Goal: Information Seeking & Learning: Check status

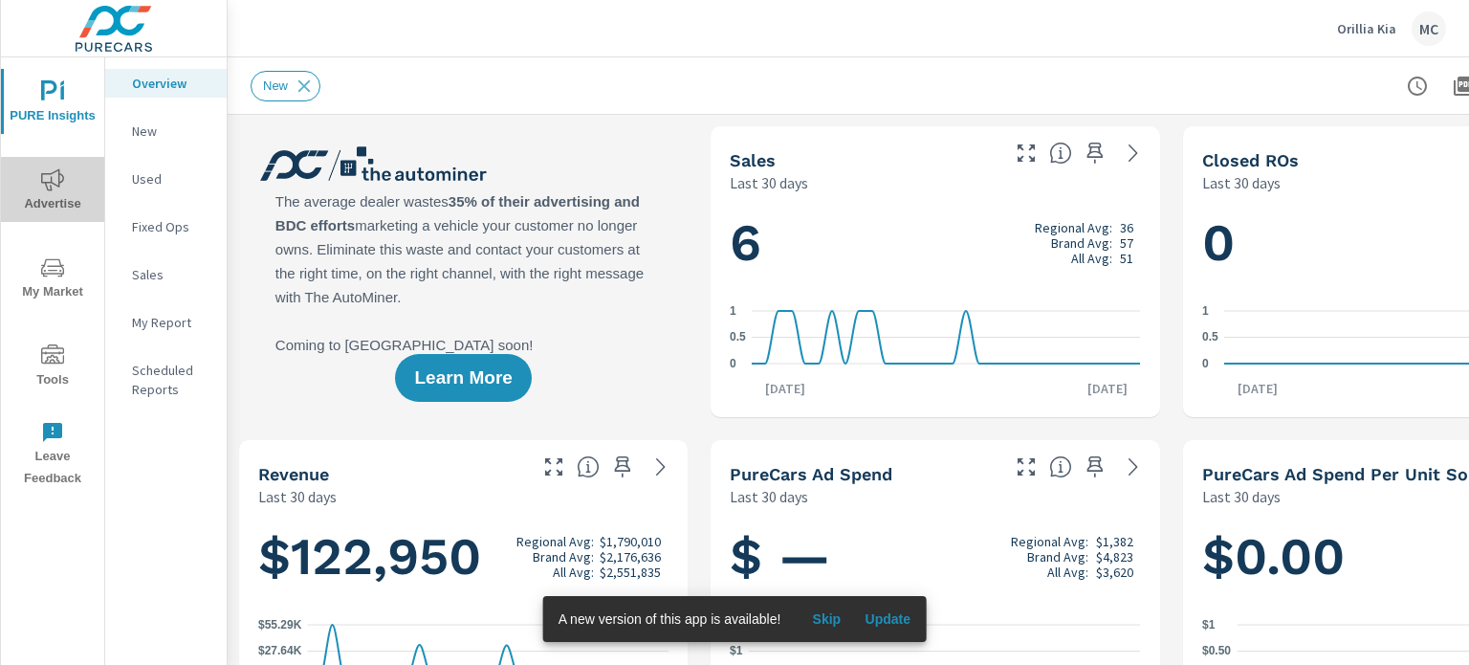
click at [52, 207] on span "Advertise" at bounding box center [53, 191] width 92 height 47
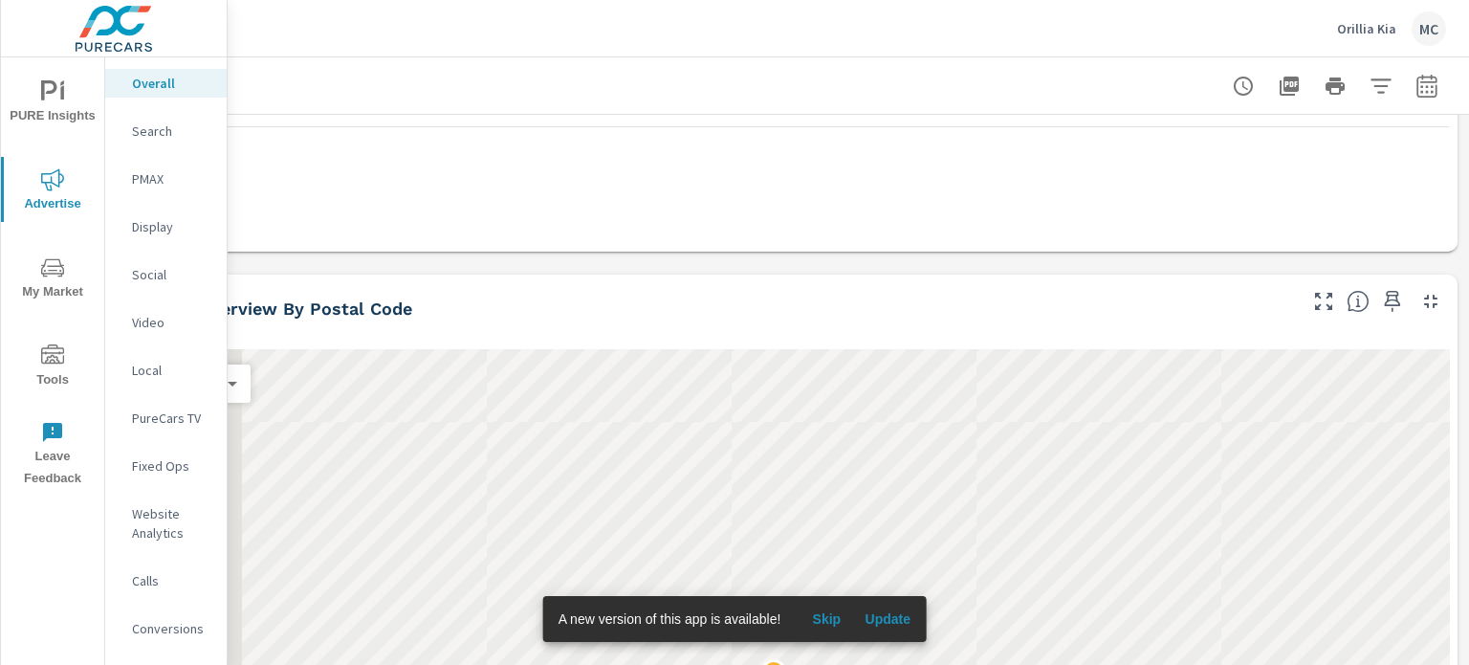
drag, startPoint x: 1468, startPoint y: 137, endPoint x: 1440, endPoint y: 235, distance: 102.3
click at [1440, 235] on div "Overall Performance Orillia Kia Report date range: [DATE] - [DATE] Paid Media P…" at bounding box center [848, 360] width 1241 height 607
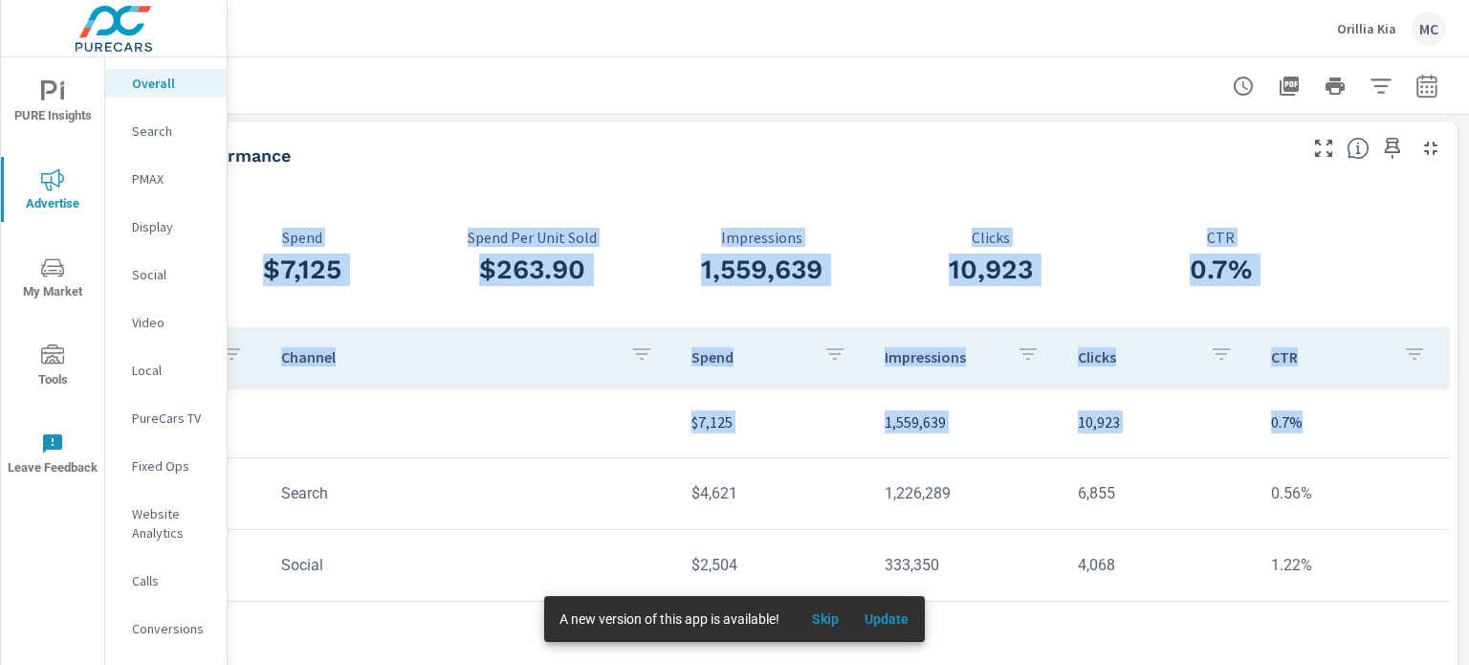
scroll to position [0, 187]
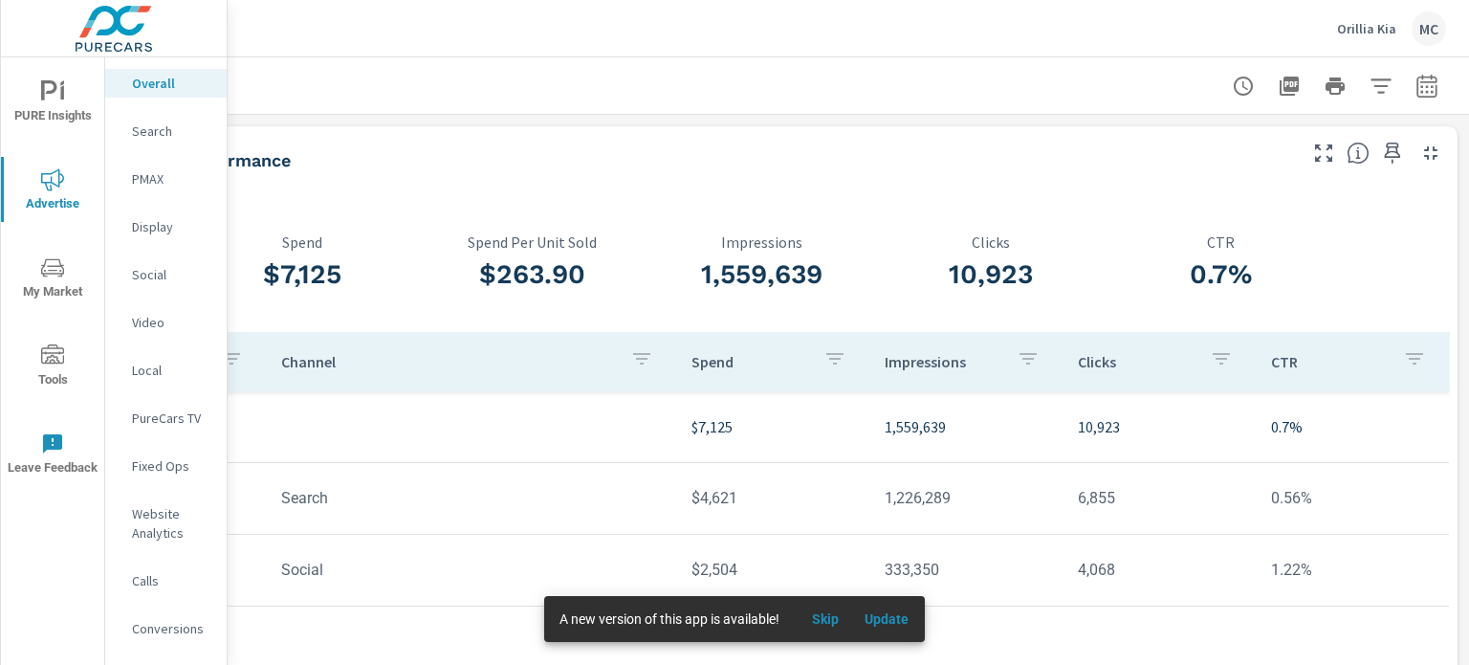
click at [1262, 178] on div "Last month" at bounding box center [688, 182] width 1209 height 23
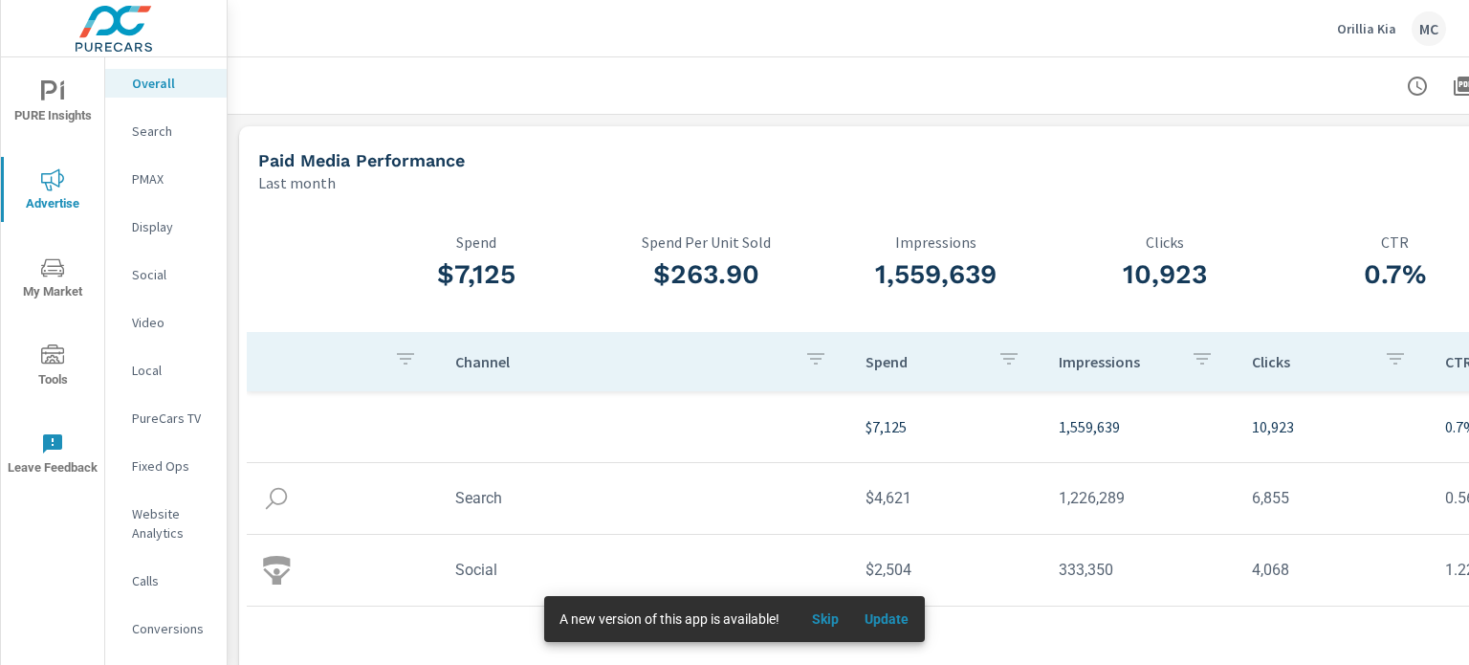
click at [820, 625] on span "Skip" at bounding box center [825, 618] width 46 height 17
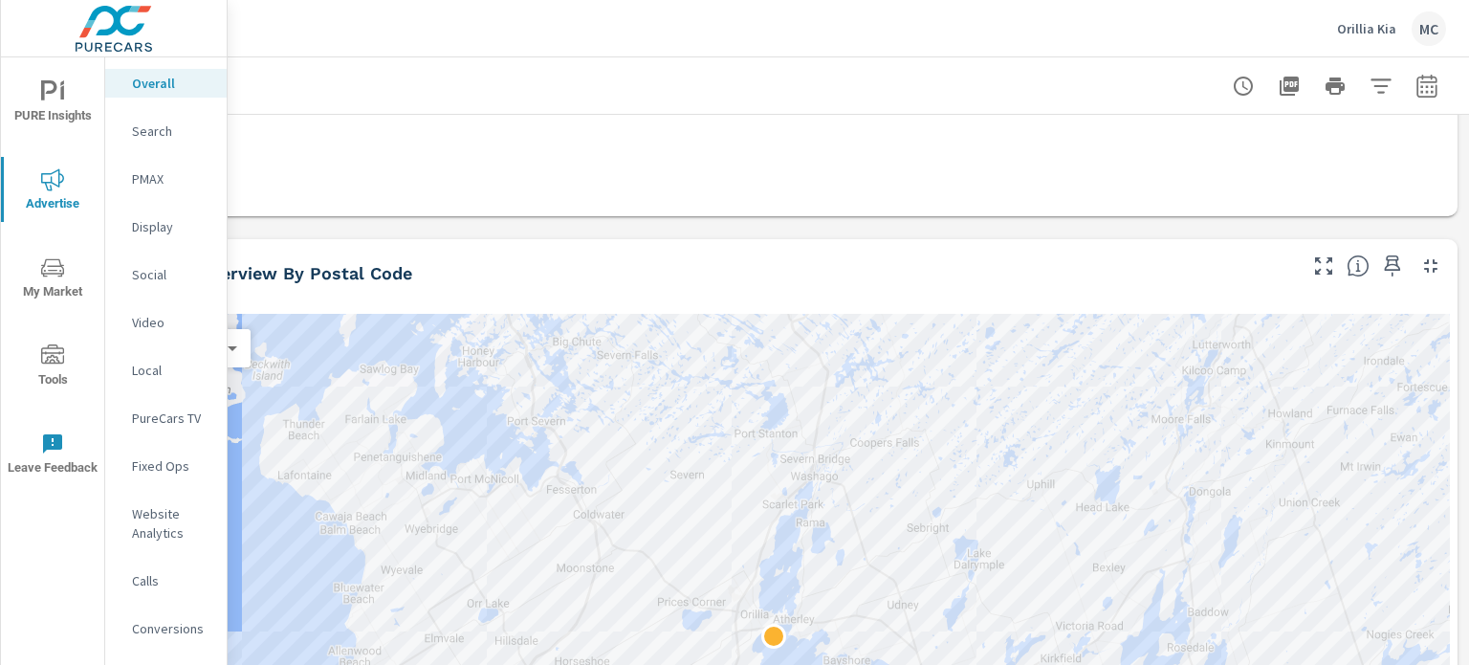
scroll to position [0, 187]
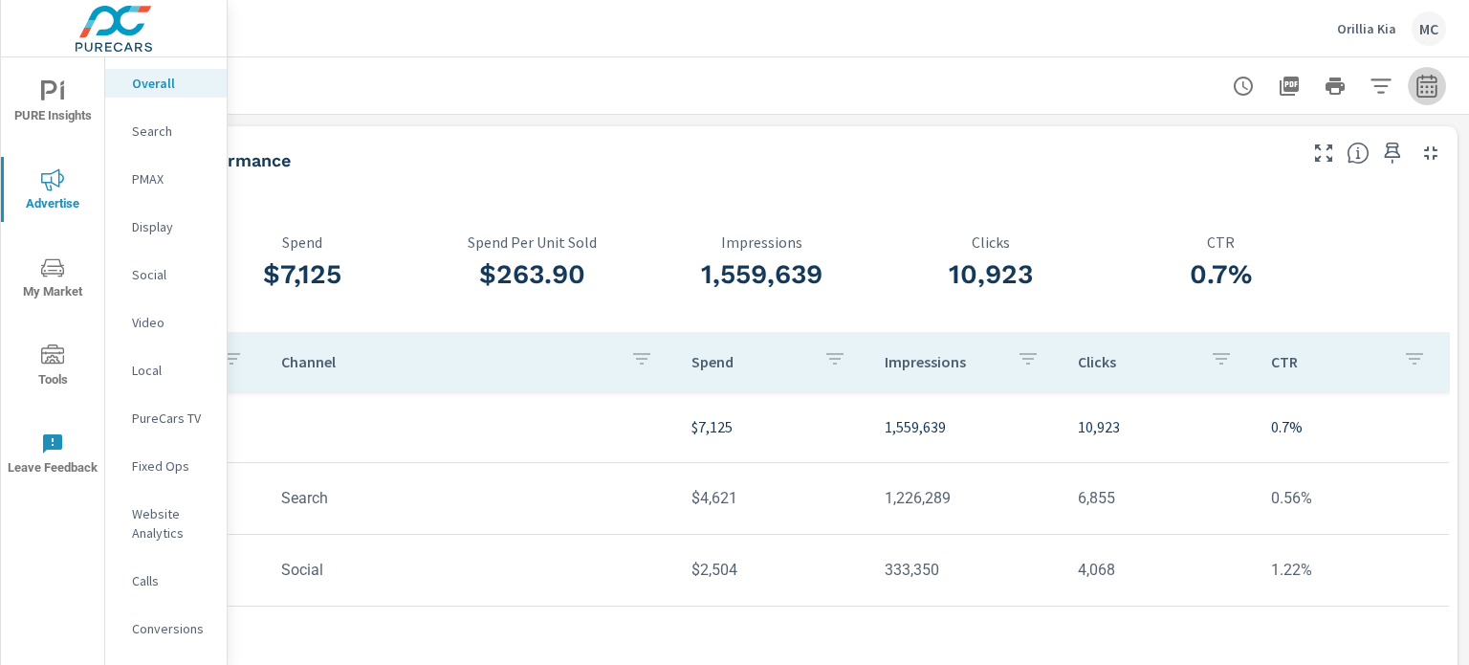
click at [1419, 76] on icon "button" at bounding box center [1426, 86] width 23 height 23
select select "Last month"
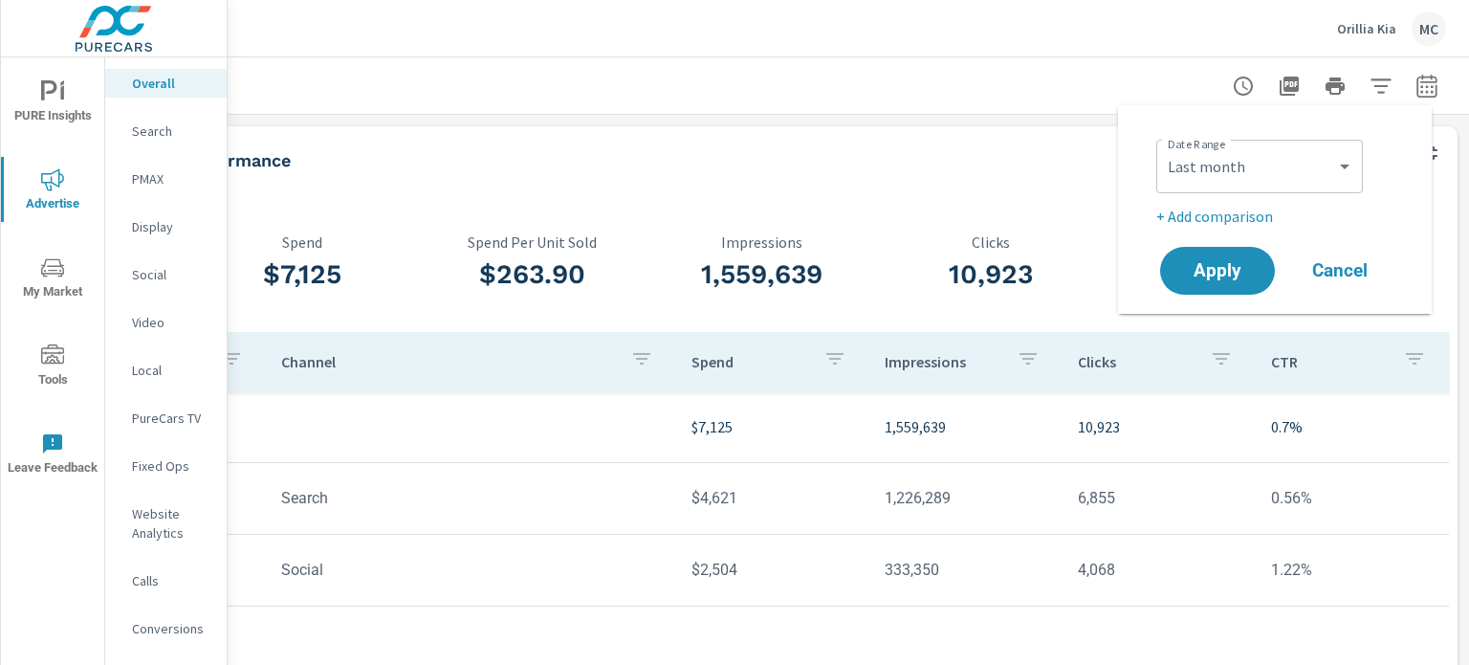
click at [1253, 210] on p "+ Add comparison" at bounding box center [1278, 216] width 245 height 23
select select "Previous period"
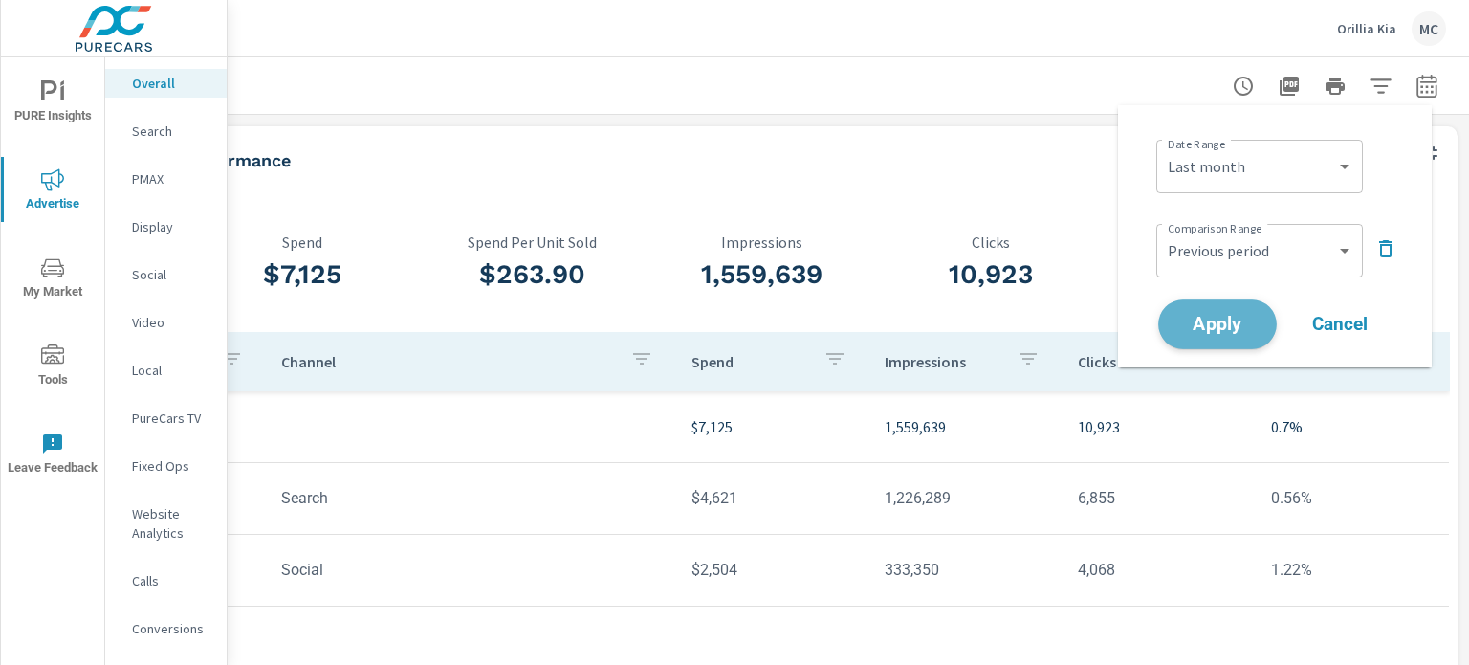
click at [1232, 316] on span "Apply" at bounding box center [1217, 325] width 78 height 18
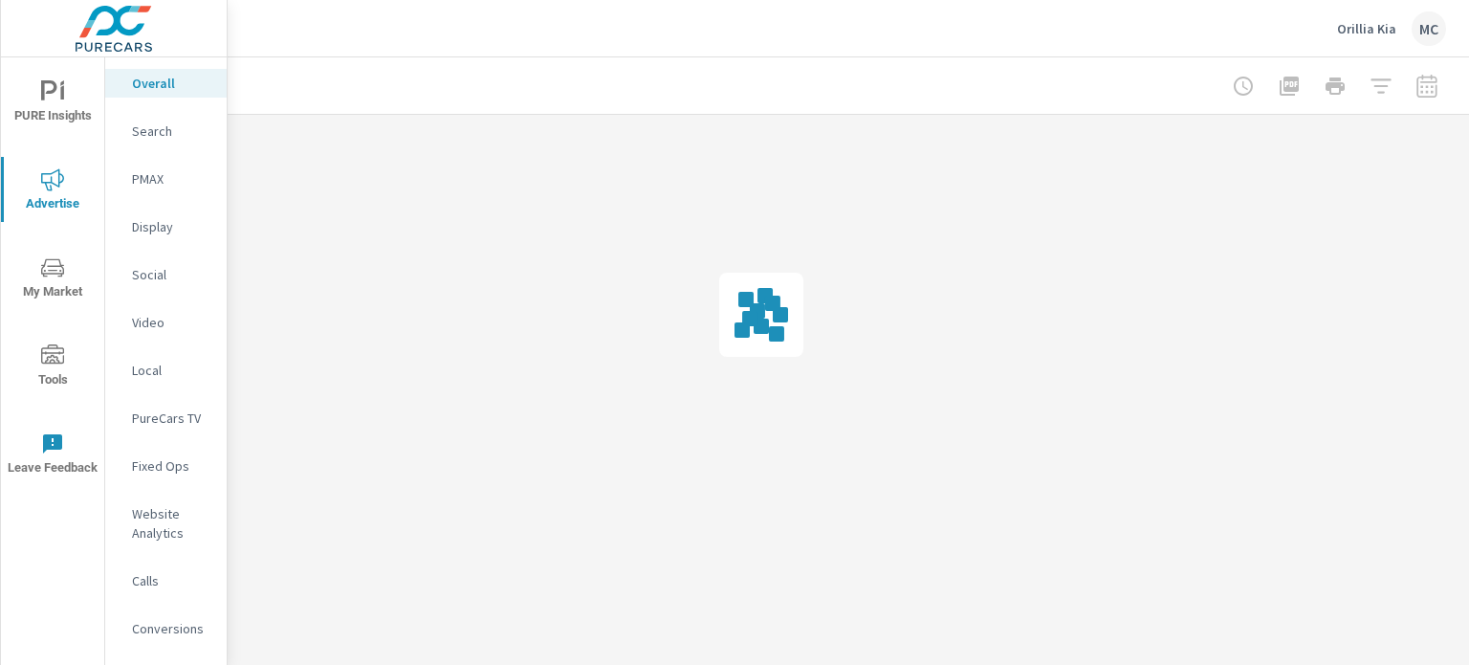
scroll to position [0, 173]
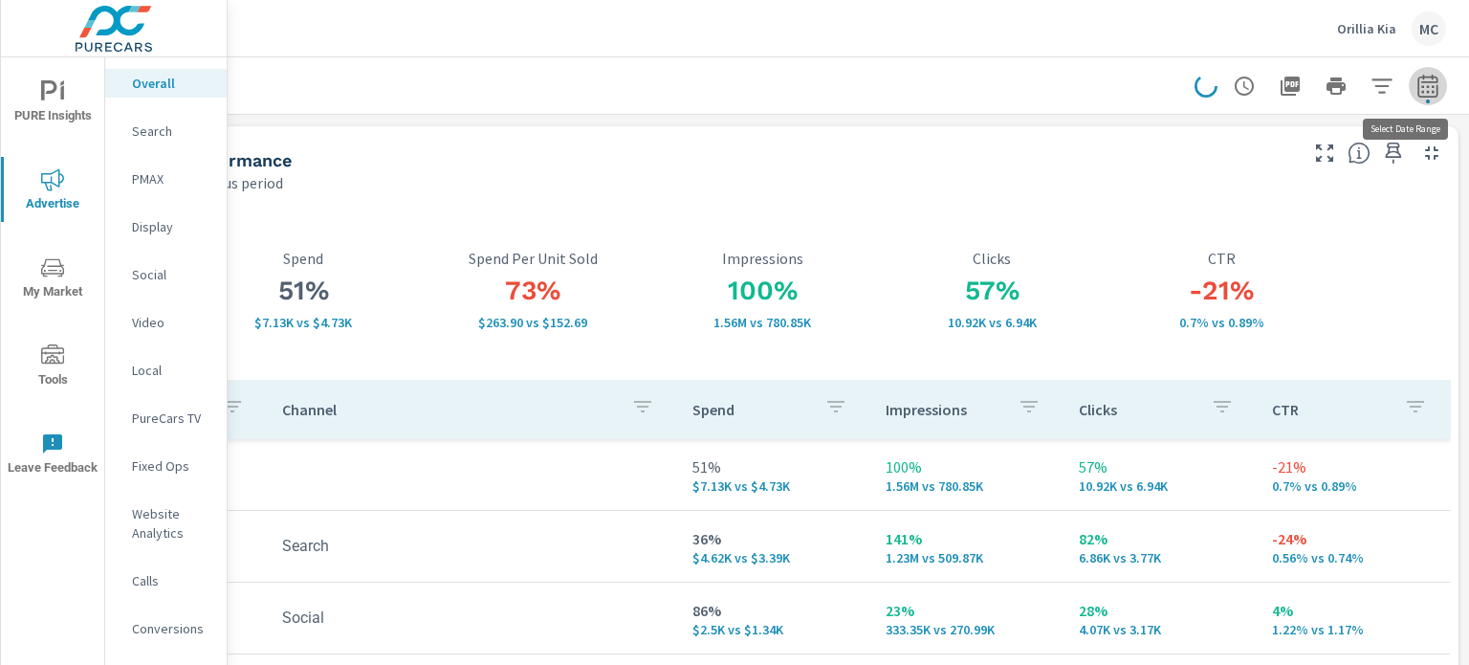
click at [1423, 87] on icon "button" at bounding box center [1427, 86] width 23 height 23
select select "Last month"
select select "Previous period"
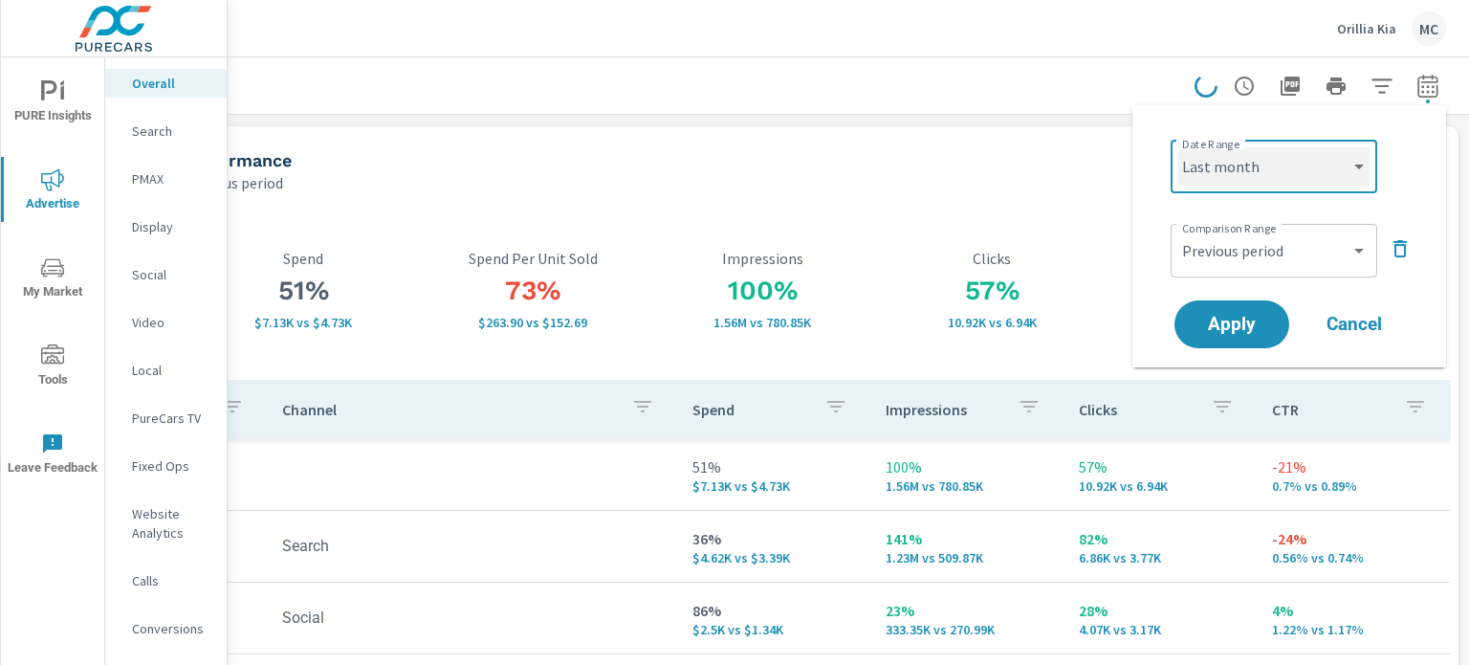
click at [1288, 164] on select "Custom [DATE] Last week Last 7 days Last 14 days Last 30 days Last 45 days Last…" at bounding box center [1273, 166] width 191 height 38
select select "Month to date"
click at [1178, 147] on select "Custom [DATE] Last week Last 7 days Last 14 days Last 30 days Last 45 days Last…" at bounding box center [1273, 166] width 191 height 38
click at [1258, 327] on span "Apply" at bounding box center [1231, 325] width 78 height 18
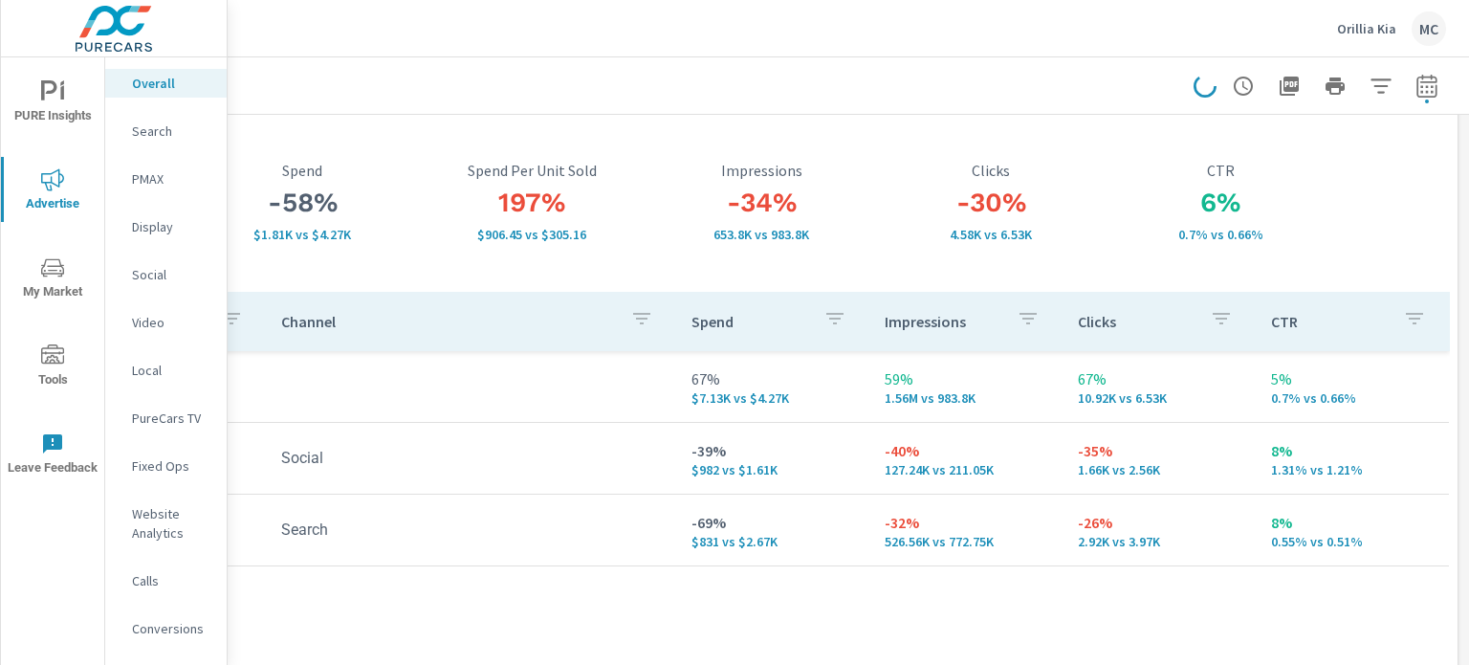
scroll to position [88, 179]
click at [55, 265] on icon "nav menu" at bounding box center [52, 267] width 23 height 18
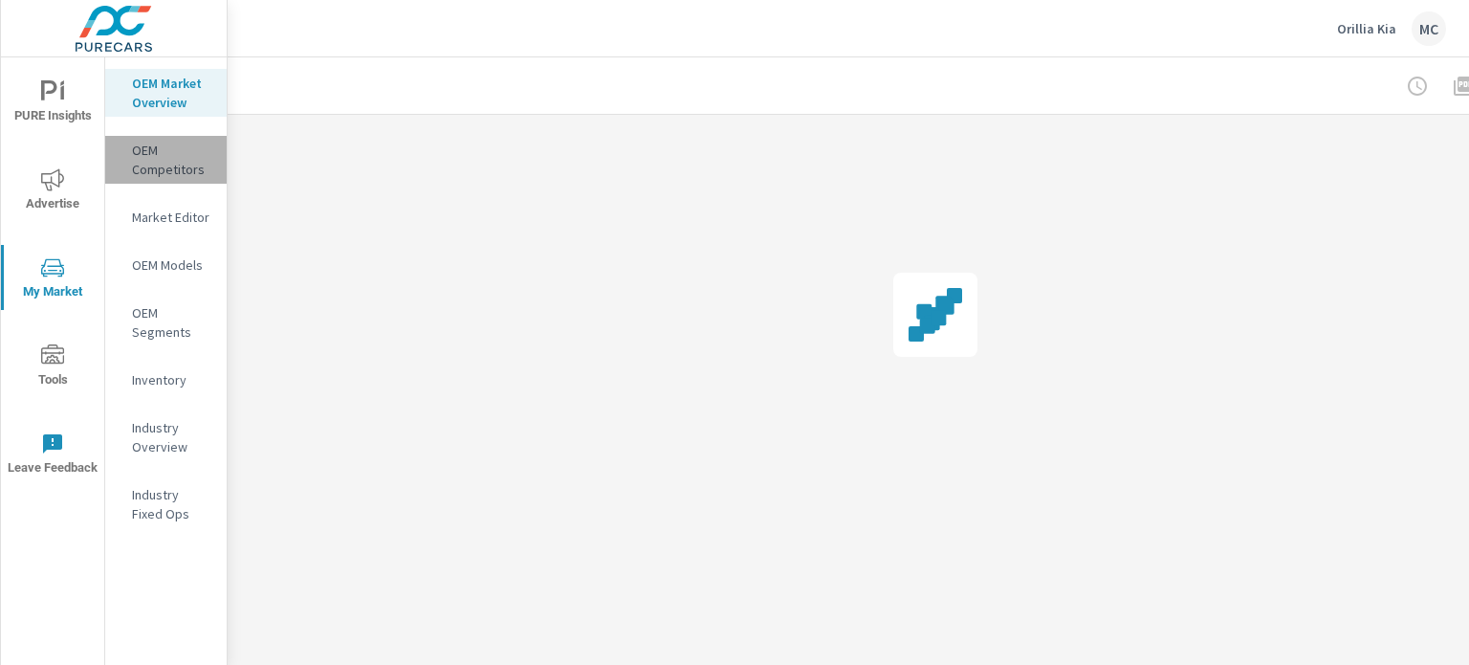
click at [180, 164] on p "OEM Competitors" at bounding box center [171, 160] width 79 height 38
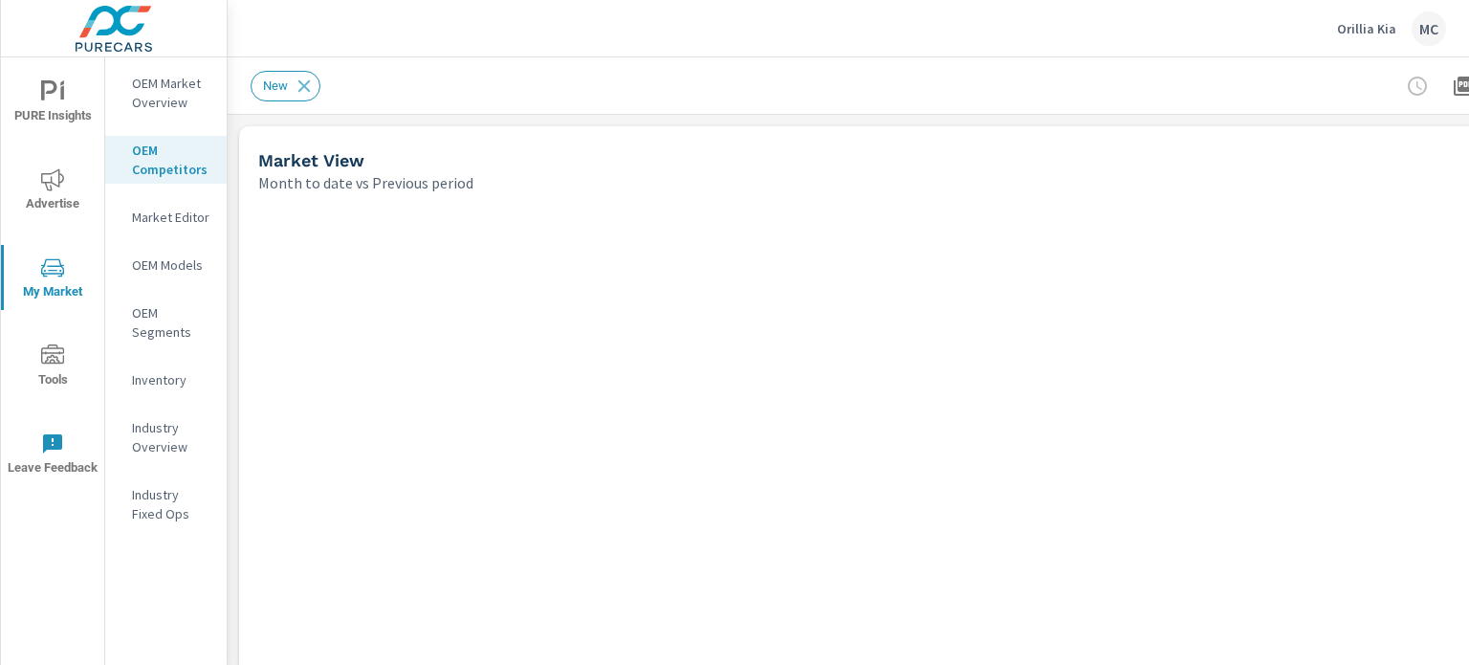
scroll to position [287, 0]
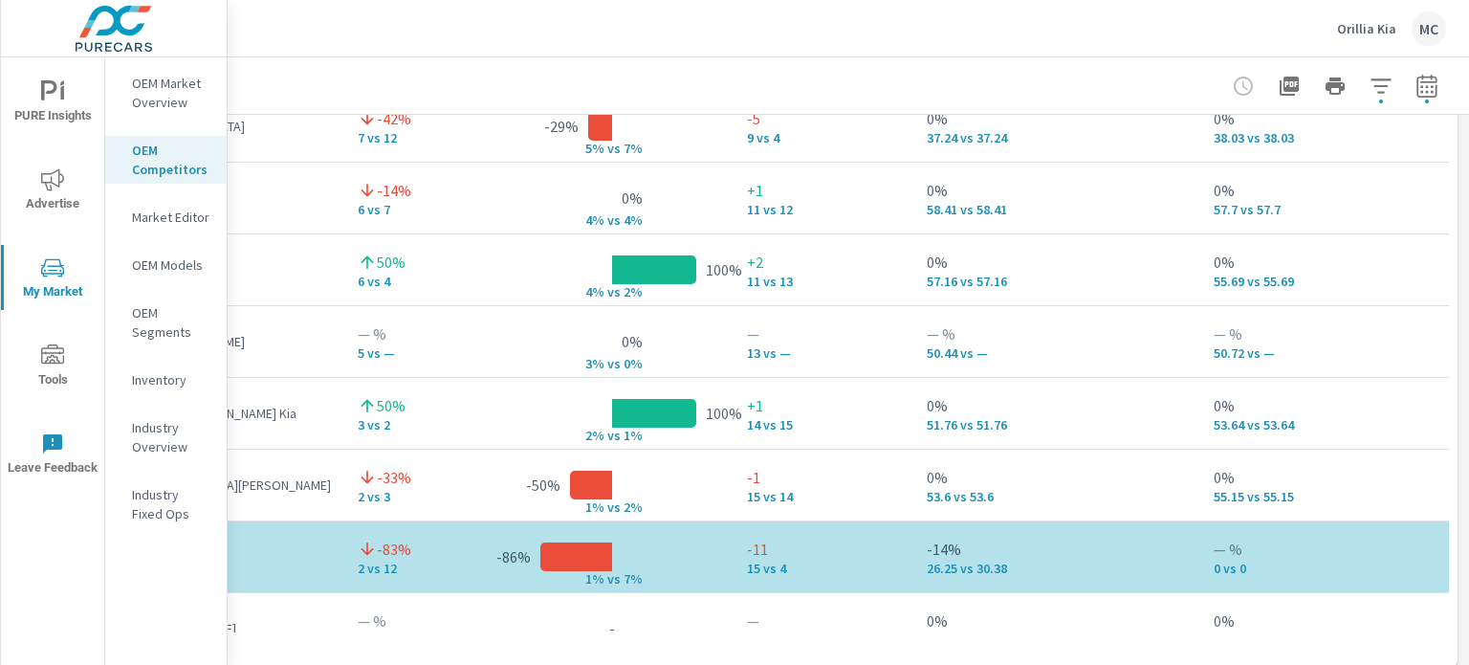
scroll to position [1799, 187]
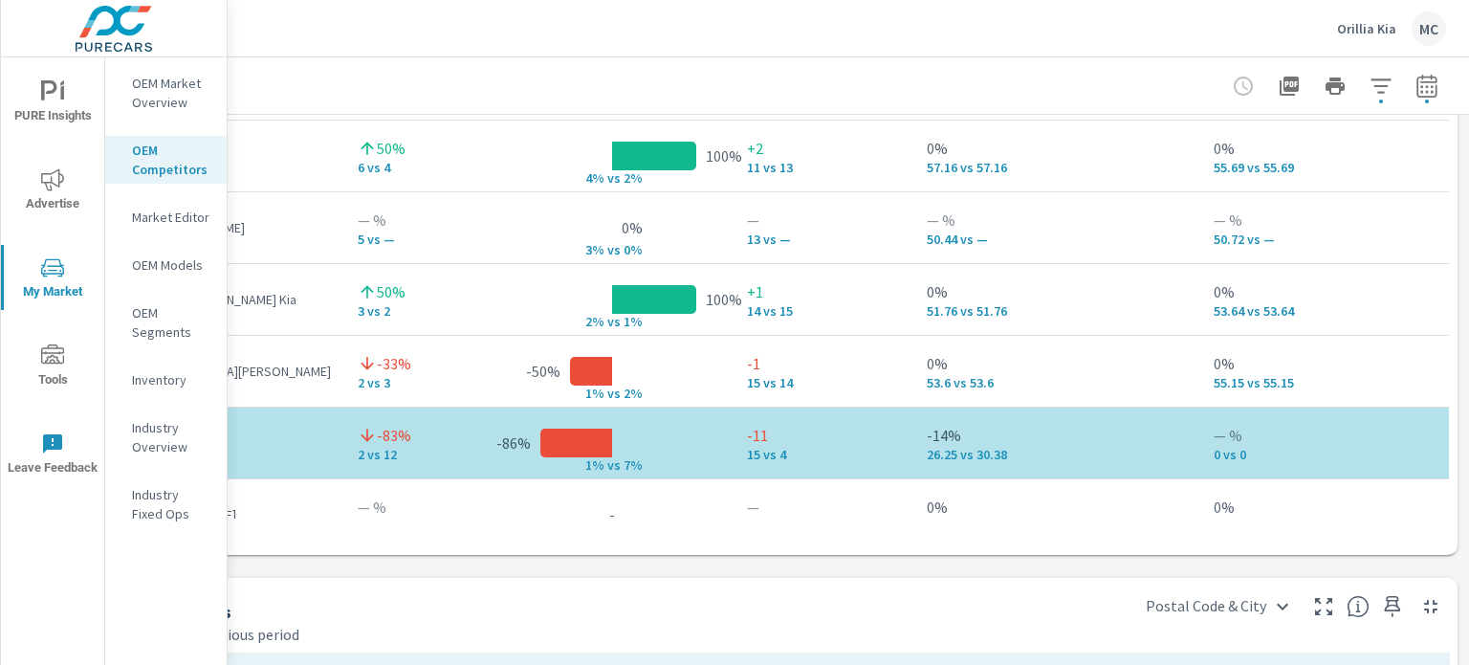
click at [1466, 416] on div "Market Competitors Orillia Kia Report date range: [DATE] - [DATE] vs [DATE] - […" at bounding box center [848, 360] width 1241 height 607
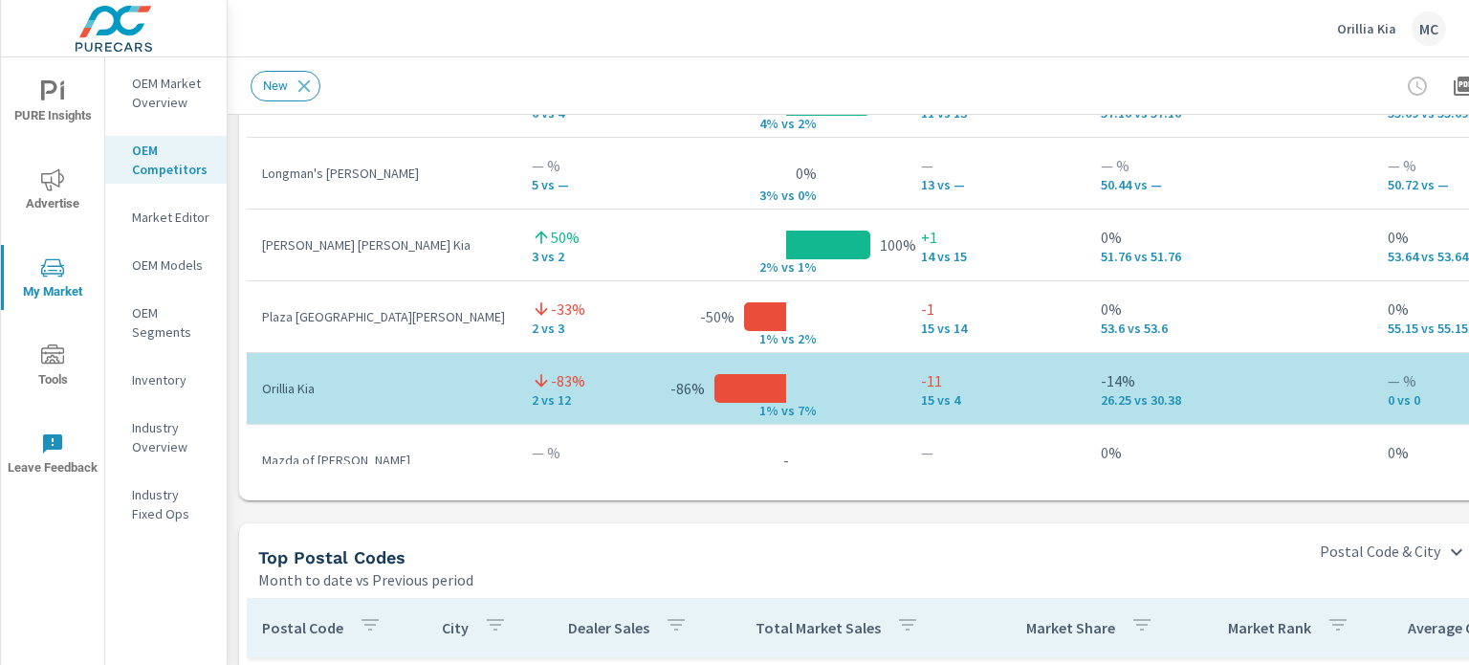
scroll to position [1858, 0]
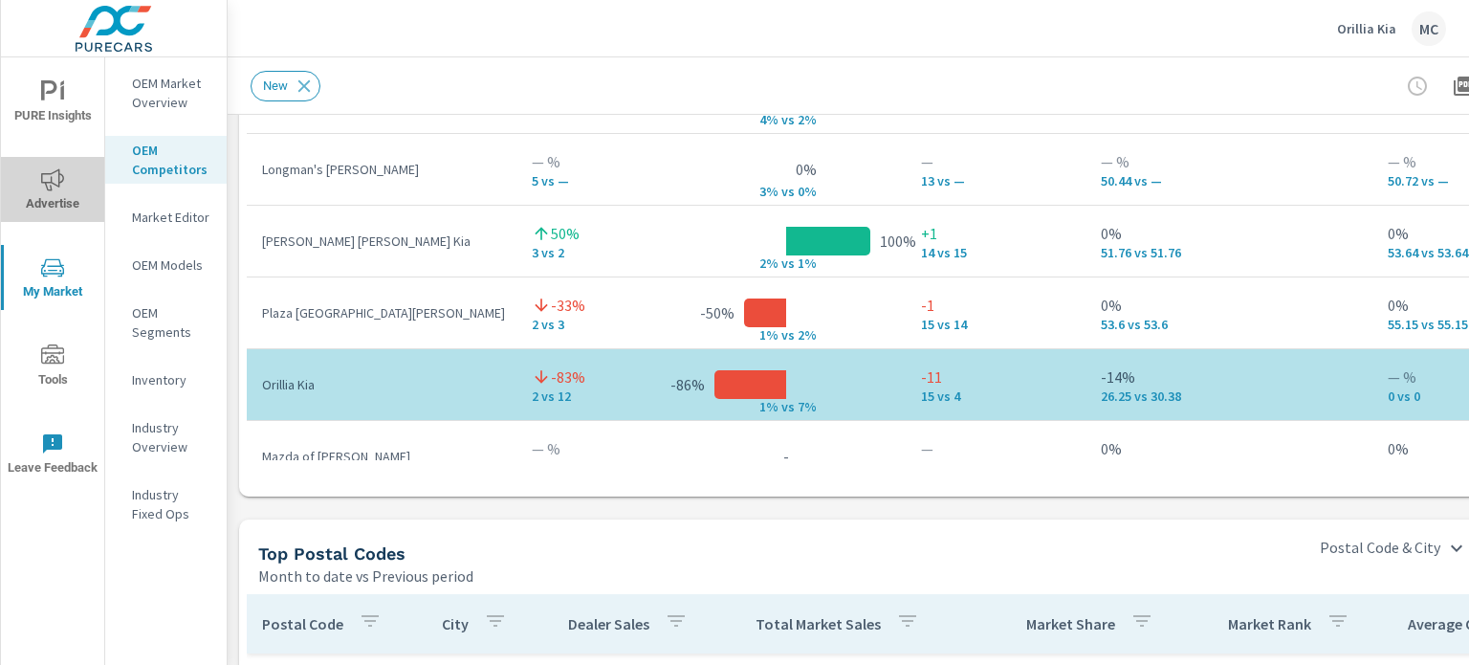
click at [62, 187] on icon "nav menu" at bounding box center [52, 179] width 23 height 23
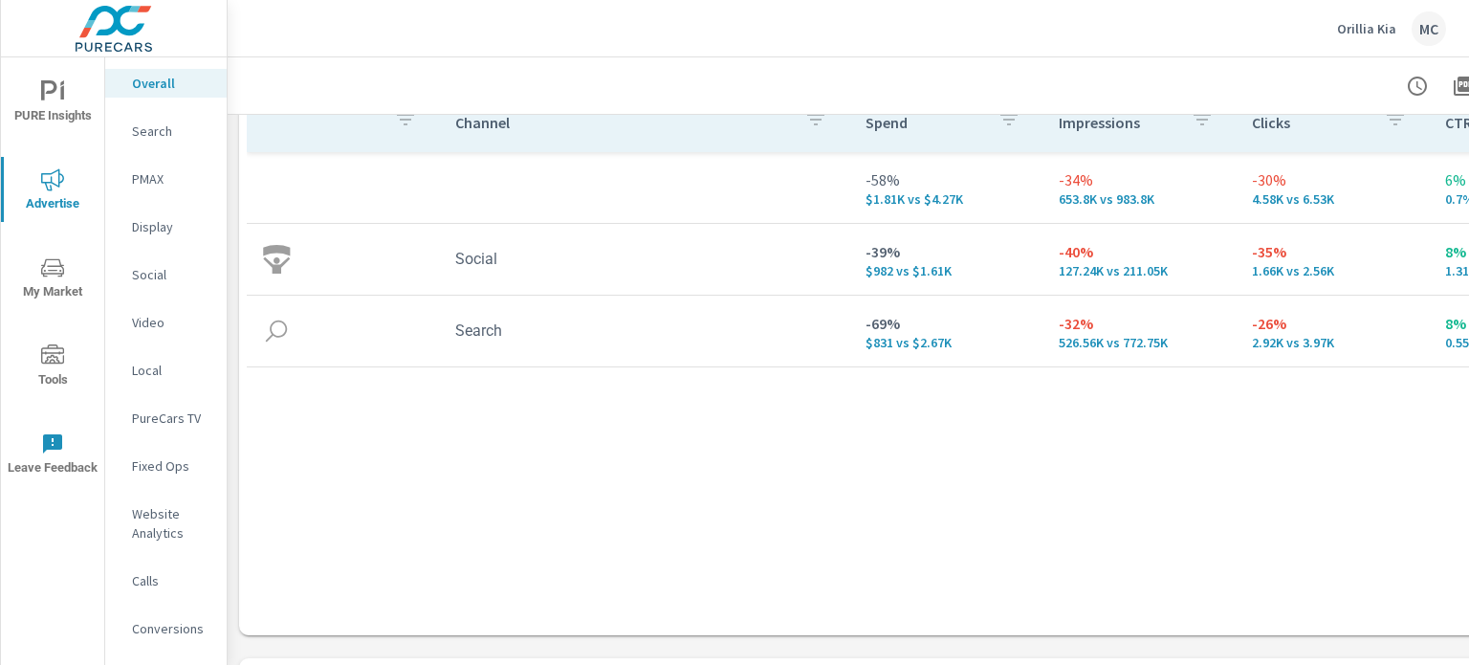
scroll to position [287, 187]
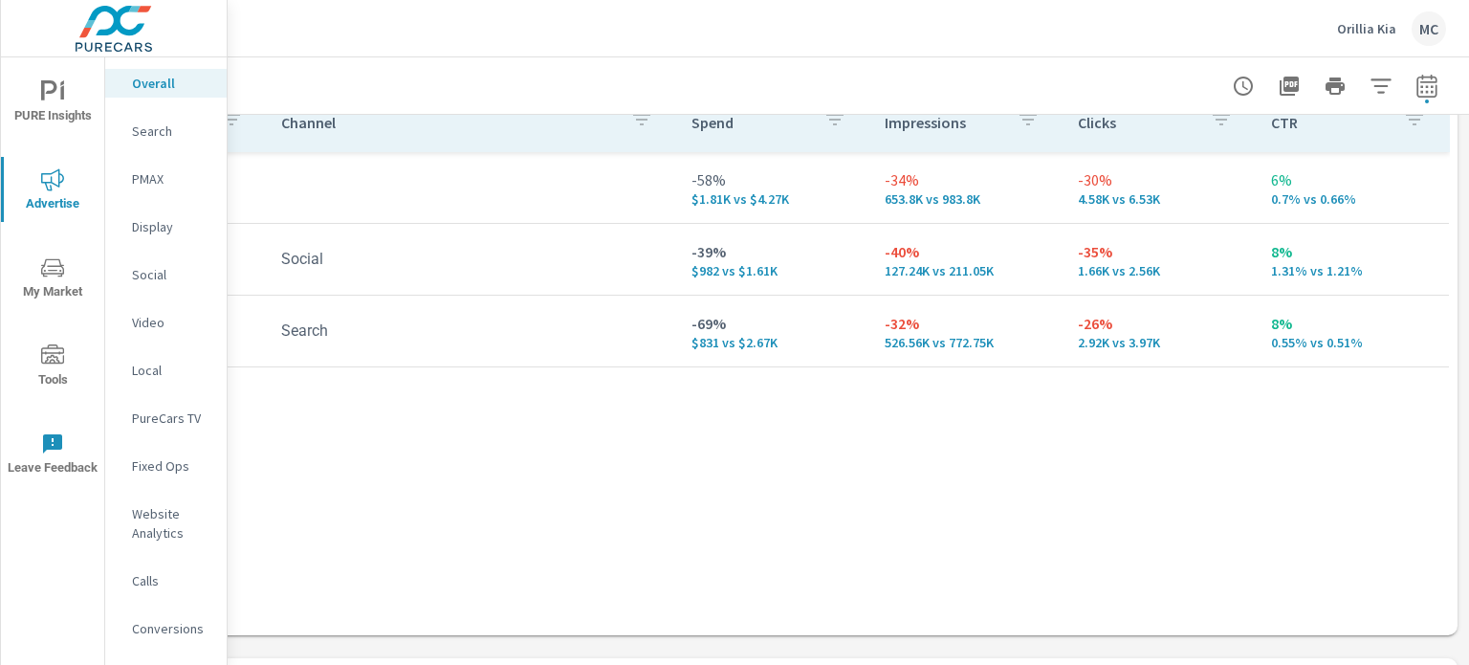
click at [158, 133] on p "Search" at bounding box center [171, 130] width 79 height 19
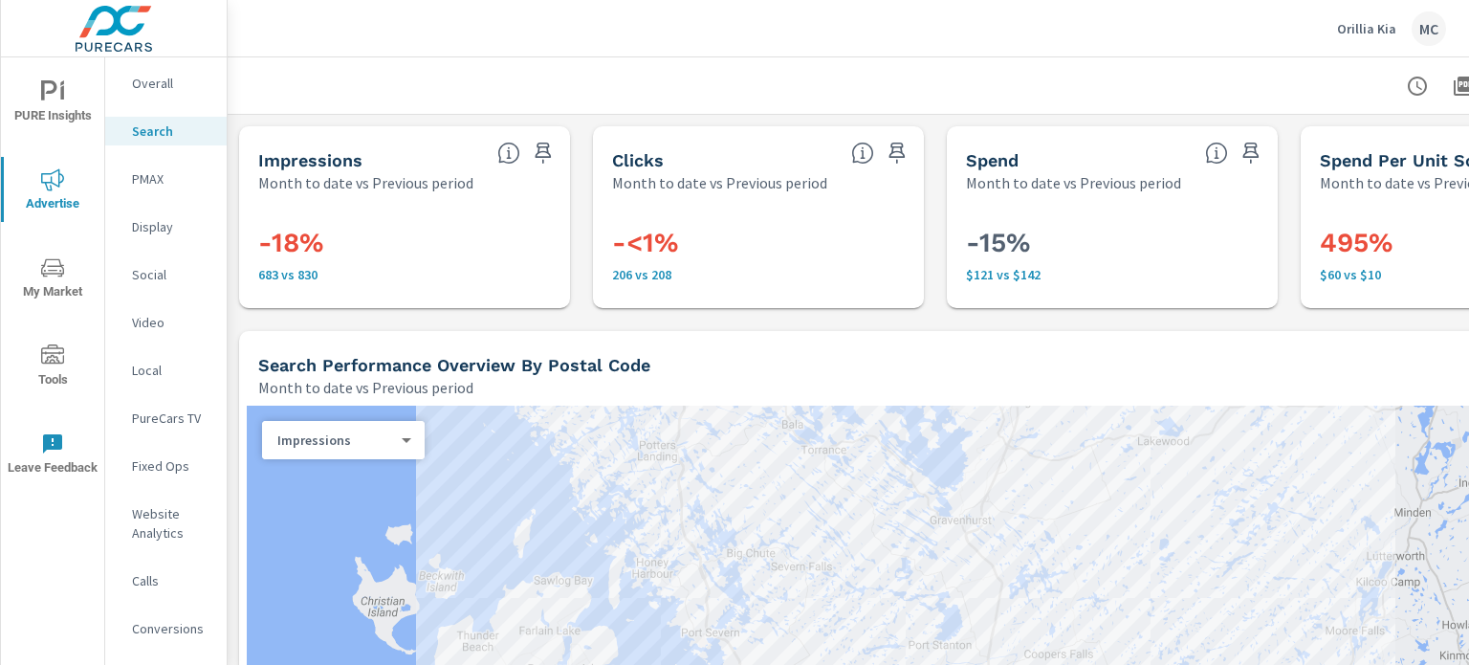
click at [1468, 111] on div "Search Performance Orillia Kia Report date range: [DATE] - [DATE] vs [DATE] - […" at bounding box center [848, 360] width 1241 height 607
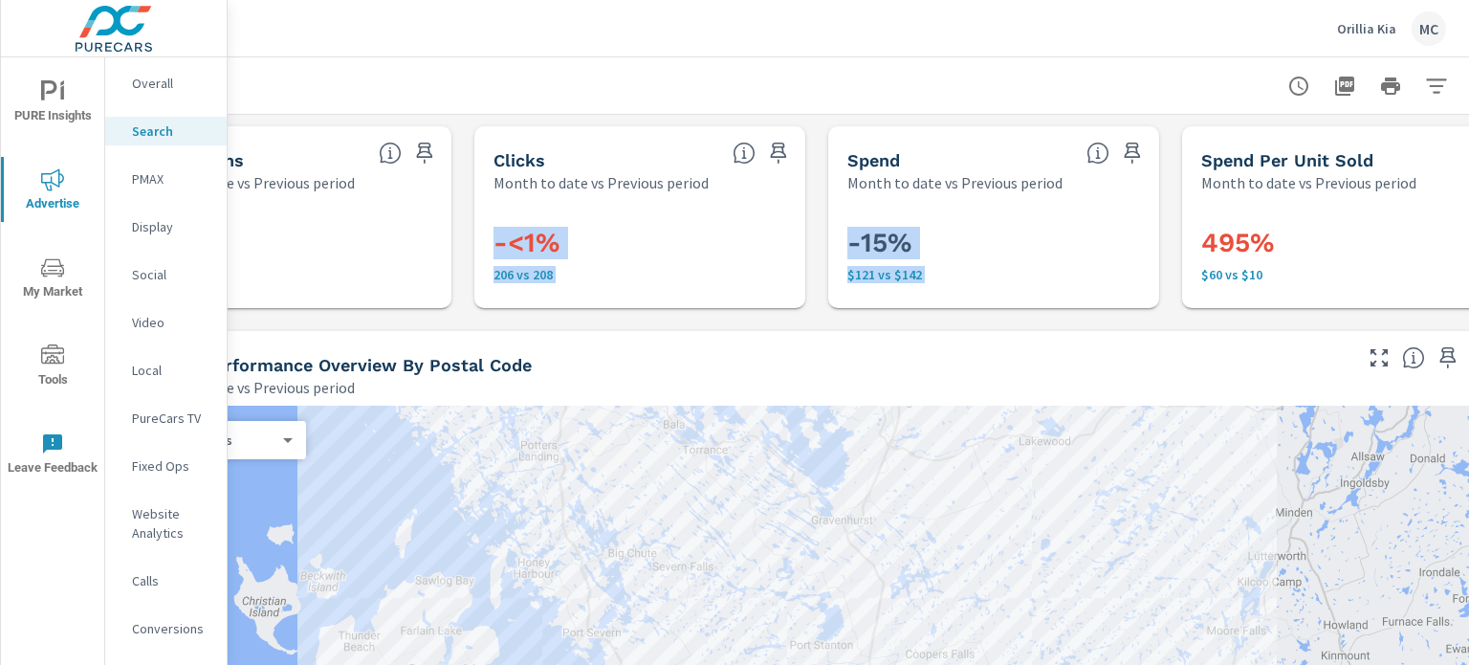
scroll to position [0, 187]
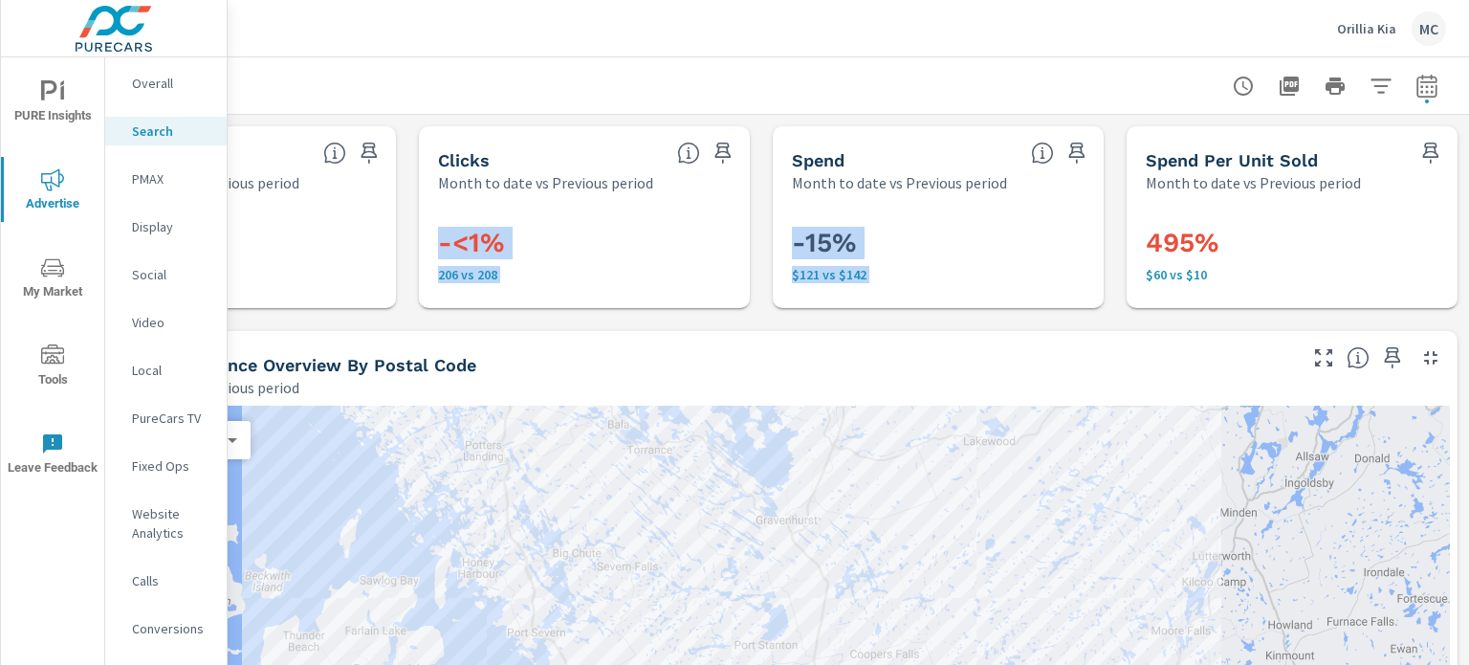
drag, startPoint x: 1468, startPoint y: 142, endPoint x: 1467, endPoint y: 62, distance: 80.3
click at [1467, 62] on div "Search Performance Orillia Kia Report date range: [DATE] - [DATE] vs [DATE] - […" at bounding box center [848, 360] width 1241 height 607
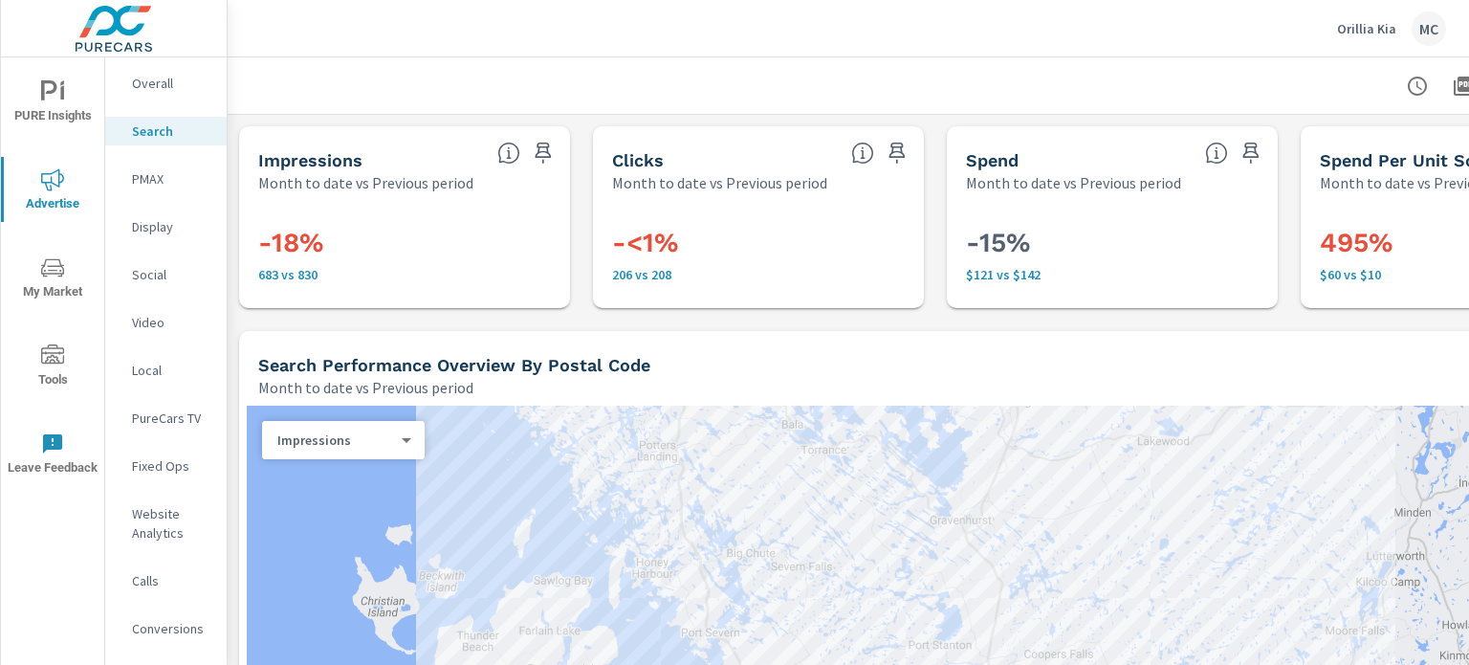
click at [1090, 98] on div at bounding box center [935, 85] width 1369 height 56
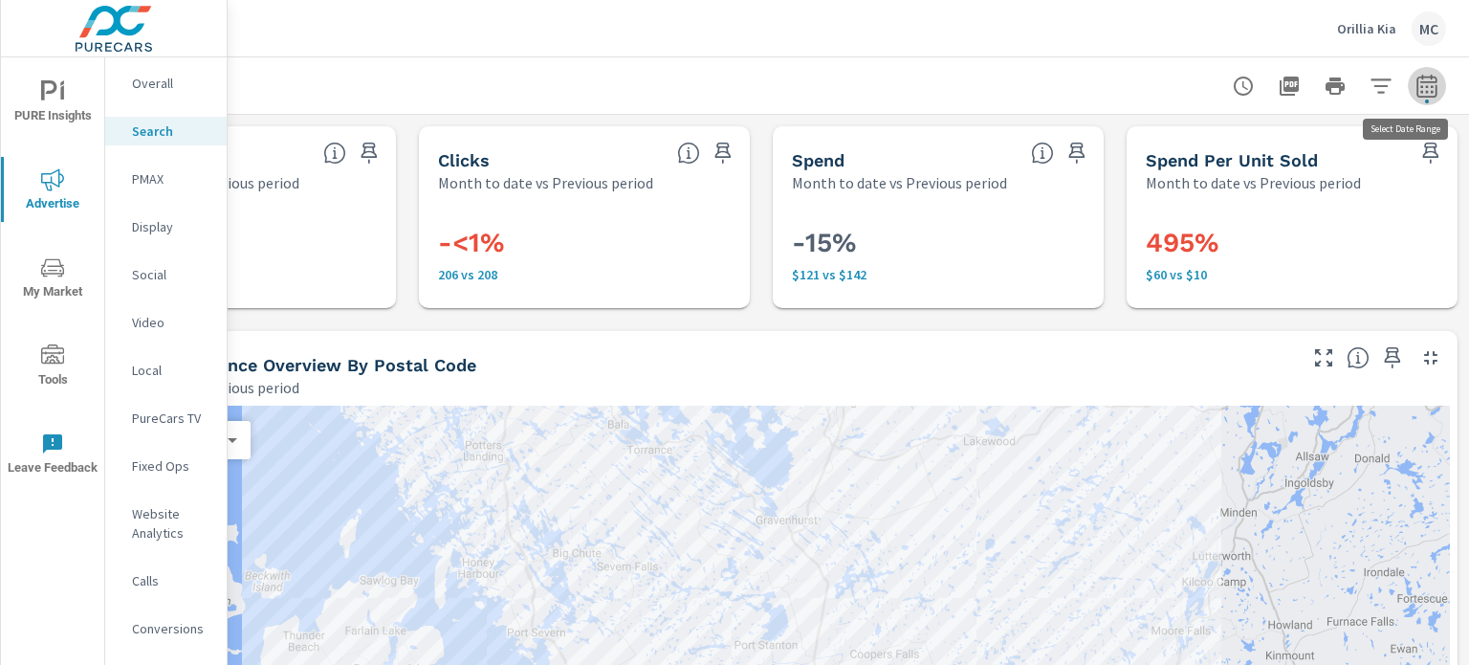
click at [1415, 93] on icon "button" at bounding box center [1426, 86] width 23 height 23
select select "Month to date"
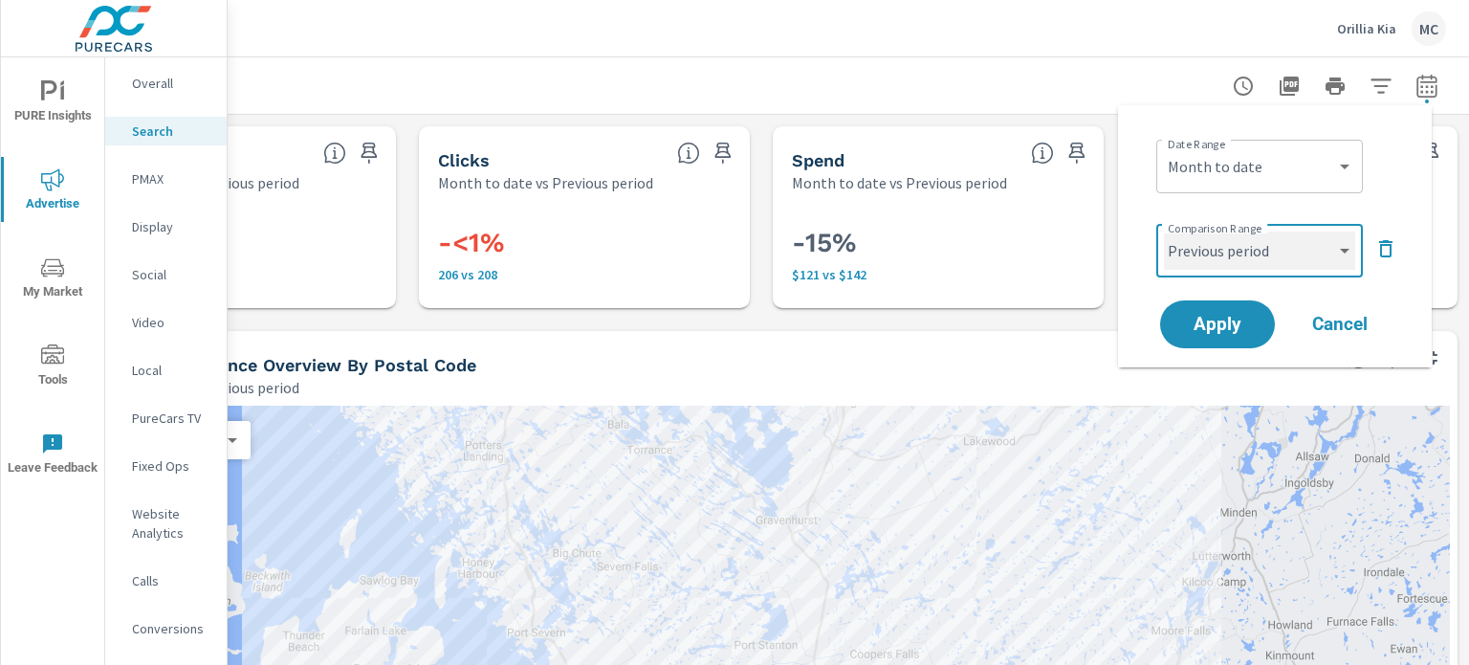
click at [1278, 248] on select "Custom Previous period Previous month Previous year" at bounding box center [1259, 250] width 191 height 38
select select "Previous year"
click at [1164, 231] on select "Custom Previous period Previous month Previous year" at bounding box center [1259, 250] width 191 height 38
click at [1259, 327] on button "Apply" at bounding box center [1217, 324] width 119 height 50
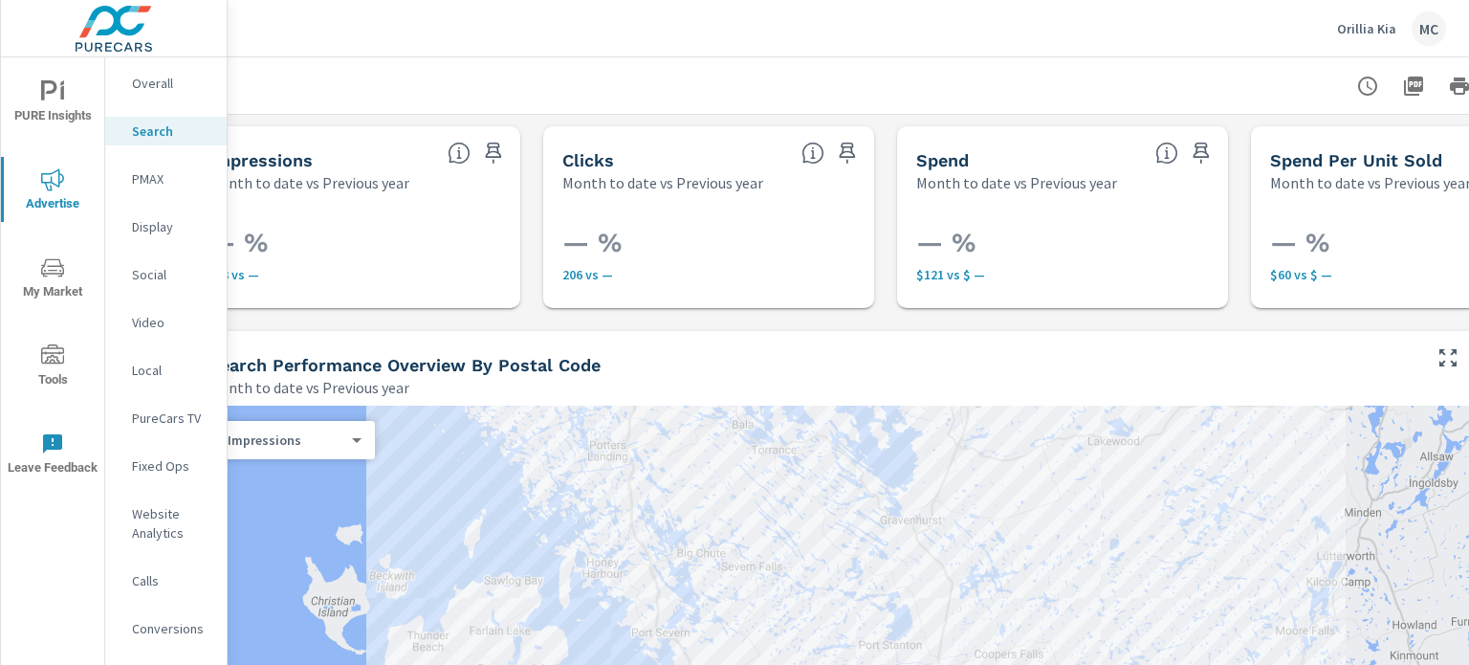
scroll to position [0, 187]
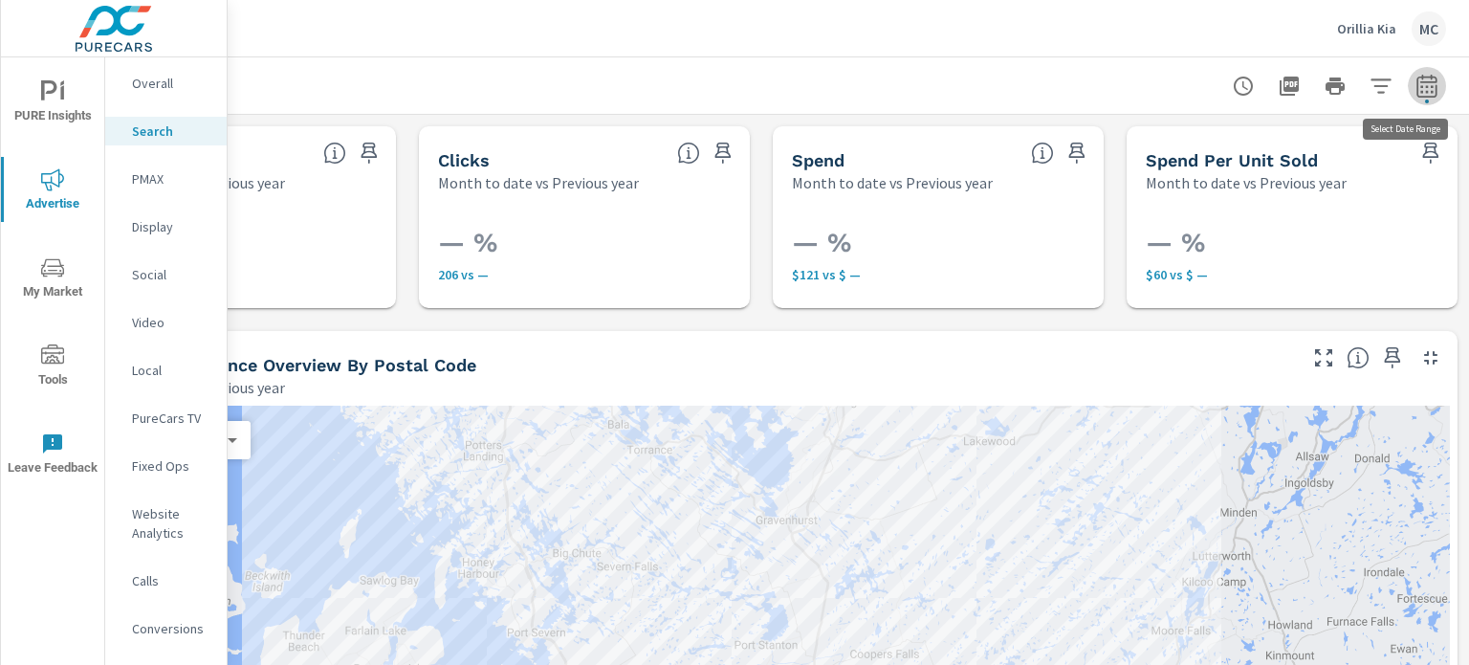
click at [1425, 91] on button "button" at bounding box center [1426, 86] width 38 height 38
select select "Month to date"
select select "Previous year"
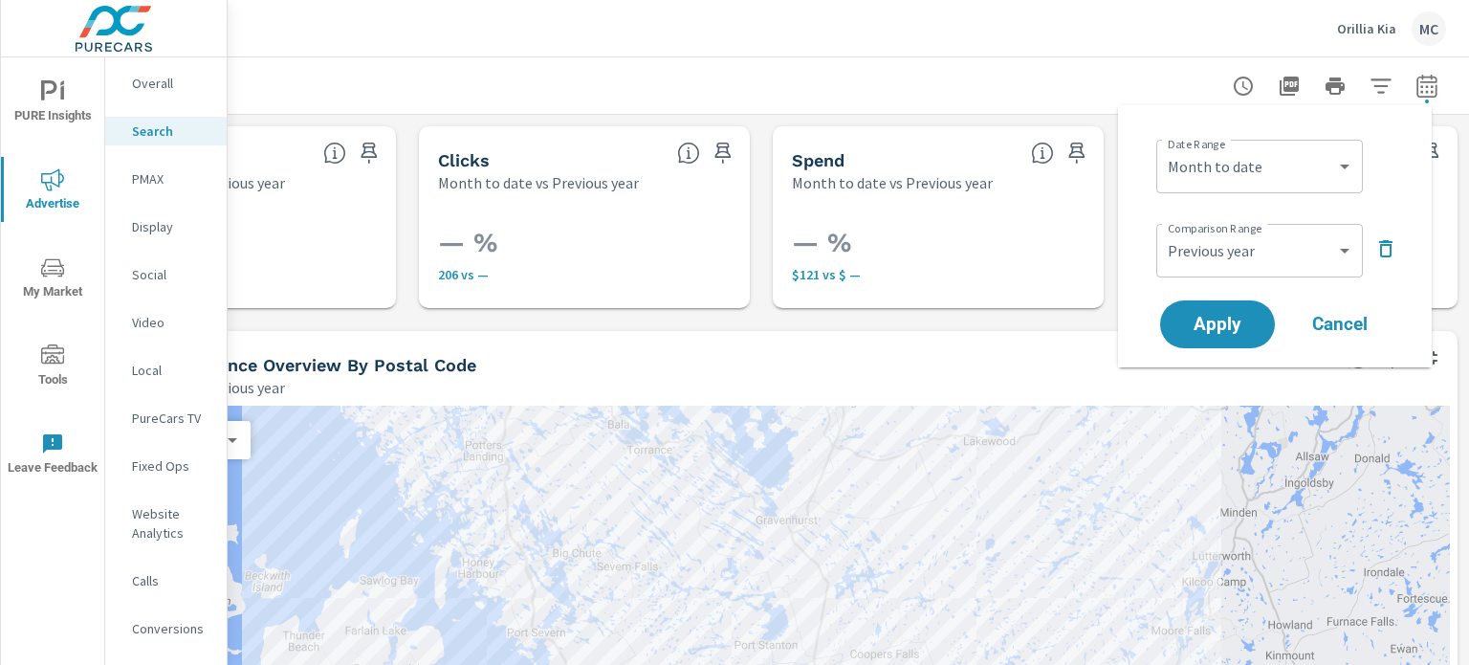
click at [1273, 225] on div "Custom Previous period Previous month Previous year ​" at bounding box center [1259, 251] width 207 height 54
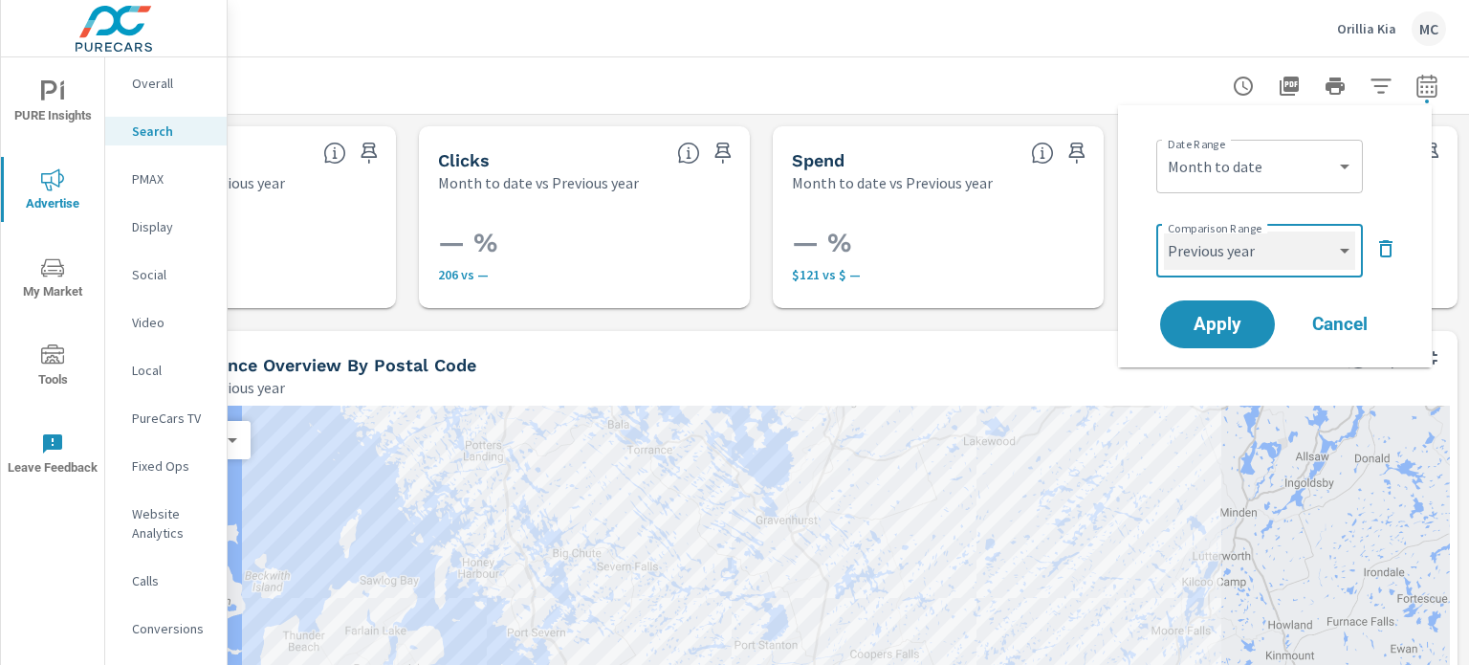
click at [1262, 248] on select "Custom Previous period Previous month Previous year" at bounding box center [1259, 250] width 191 height 38
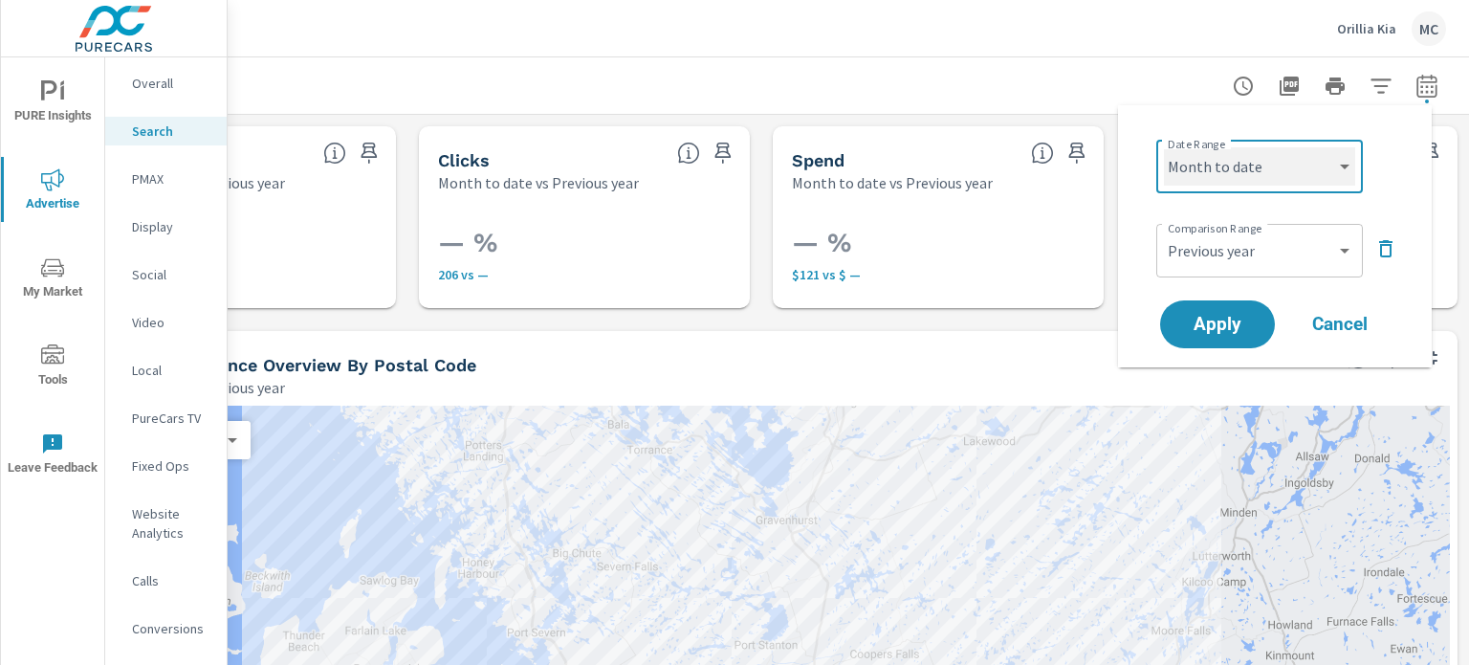
click at [1320, 172] on select "Custom [DATE] Last week Last 7 days Last 14 days Last 30 days Last 45 days Last…" at bounding box center [1259, 166] width 191 height 38
select select "custom"
click at [1164, 147] on select "Custom [DATE] Last week Last 7 days Last 14 days Last 30 days Last 45 days Last…" at bounding box center [1259, 166] width 191 height 38
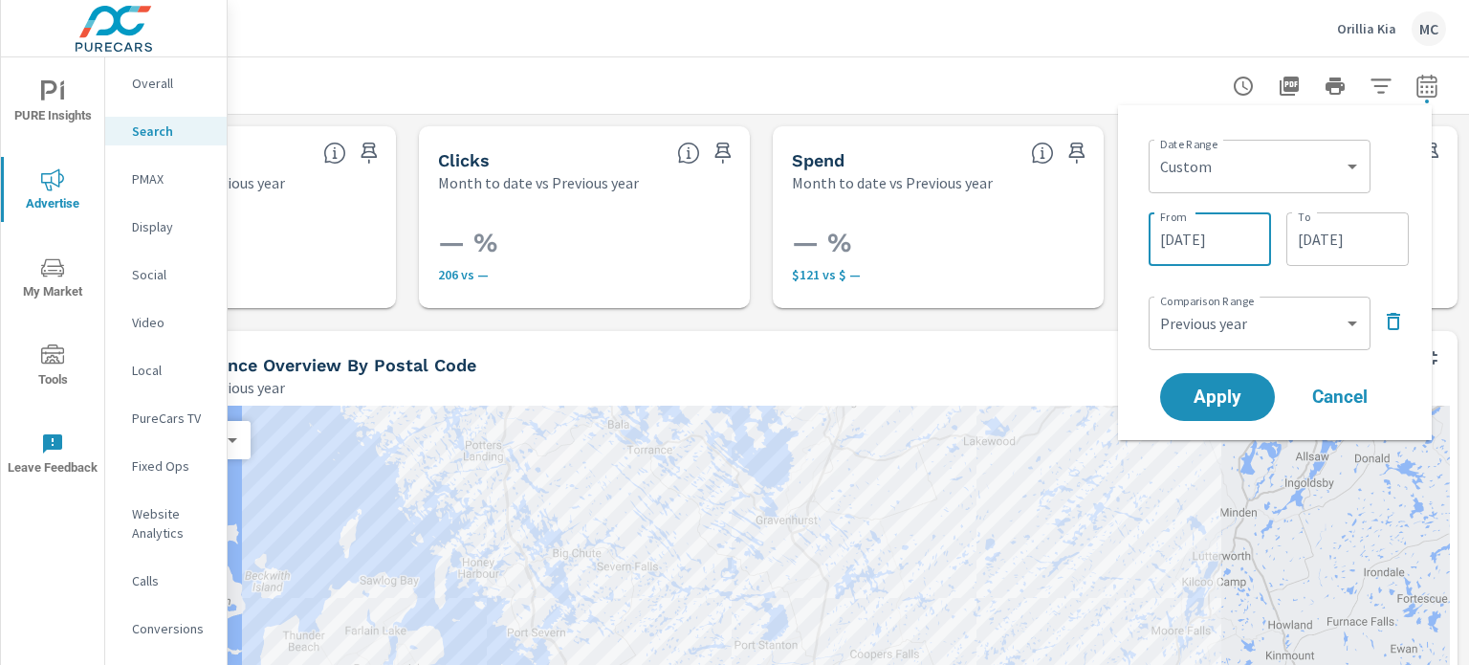
click at [1218, 246] on input "[DATE]" at bounding box center [1209, 239] width 107 height 38
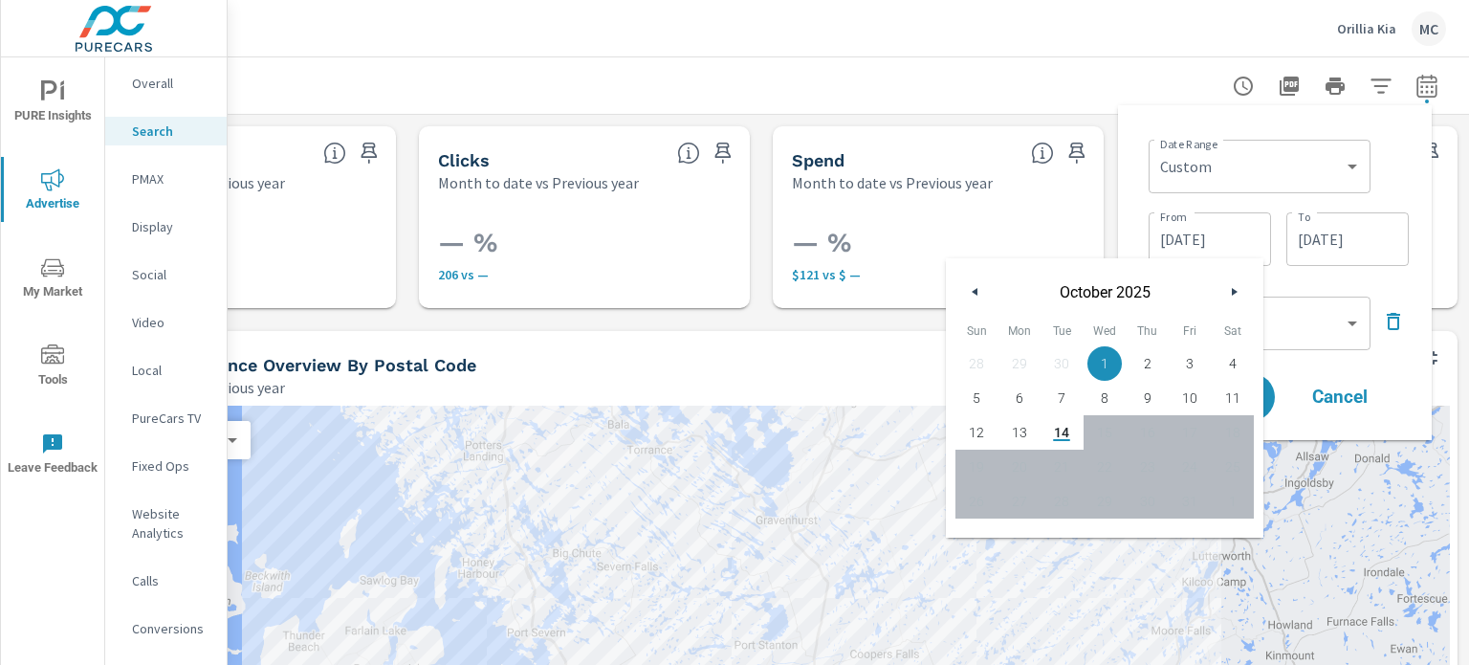
click at [1228, 286] on button "button" at bounding box center [1233, 291] width 23 height 23
click at [1232, 294] on icon "button" at bounding box center [1237, 292] width 10 height 8
click at [975, 290] on icon "button" at bounding box center [973, 292] width 10 height 8
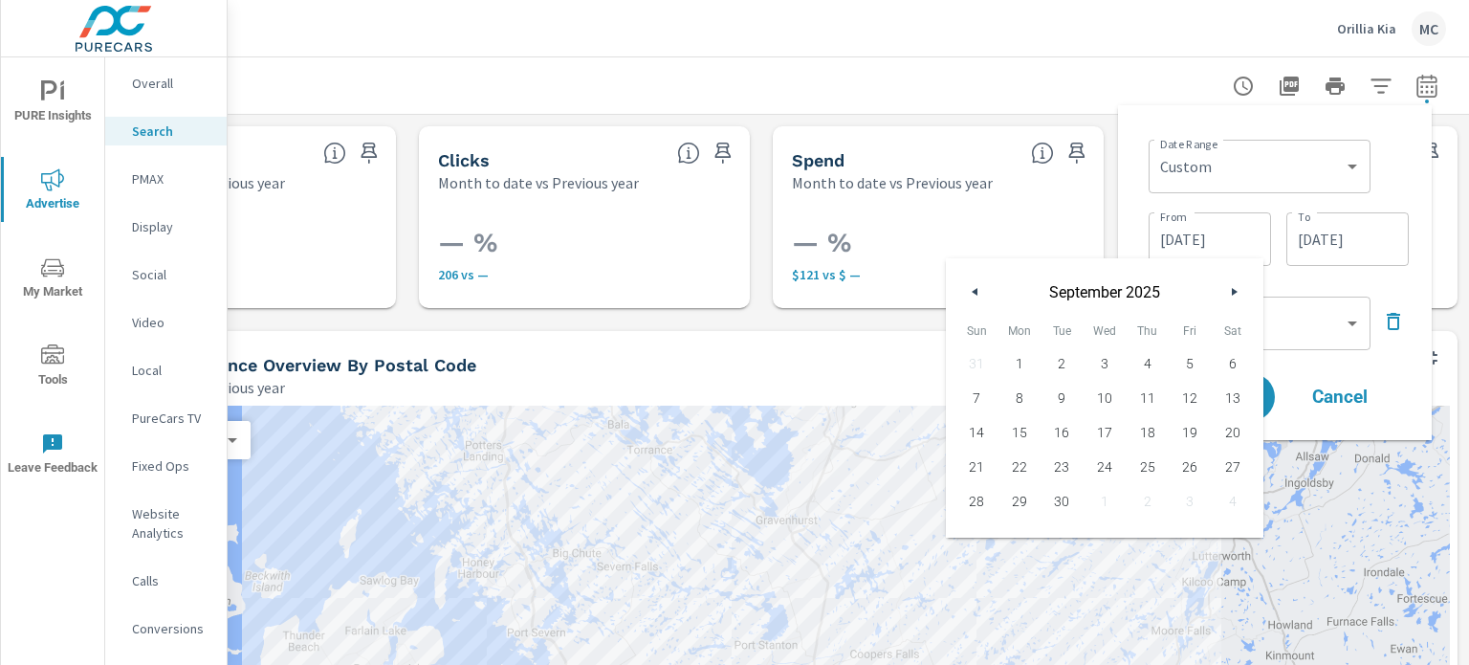
click at [975, 294] on icon "button" at bounding box center [973, 292] width 10 height 8
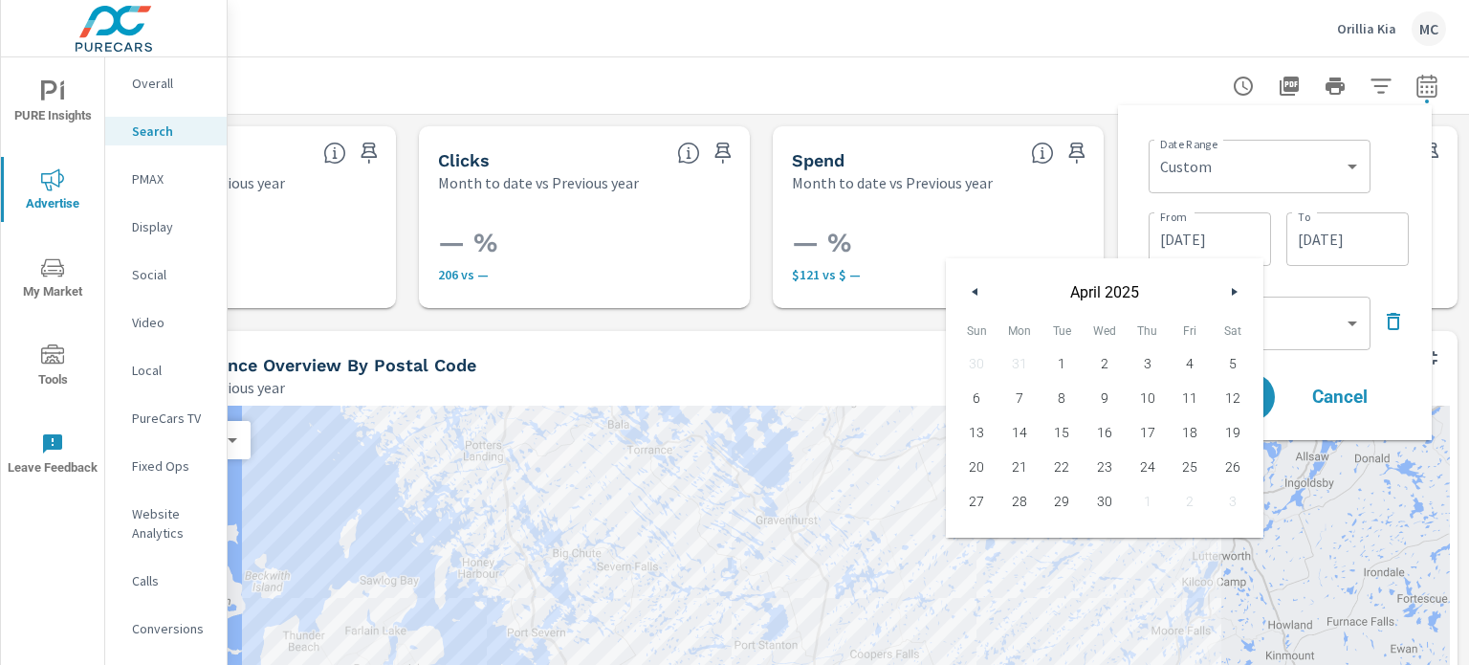
click at [975, 294] on icon "button" at bounding box center [973, 292] width 10 height 8
click at [1224, 368] on span "1" at bounding box center [1231, 363] width 43 height 25
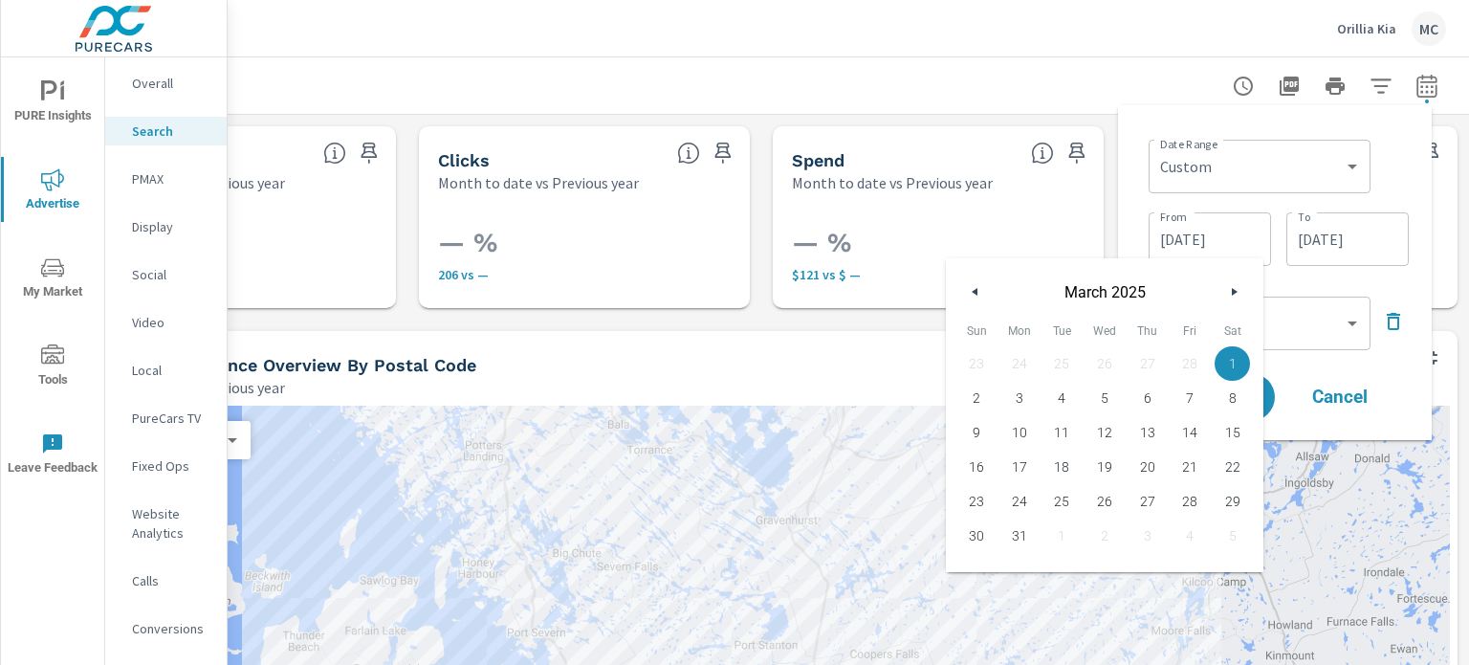
click at [1014, 545] on span "31" at bounding box center [1019, 535] width 43 height 25
click at [1234, 352] on span "1" at bounding box center [1231, 363] width 43 height 25
type input "[DATE]"
click at [1337, 240] on input "[DATE]" at bounding box center [1347, 239] width 107 height 38
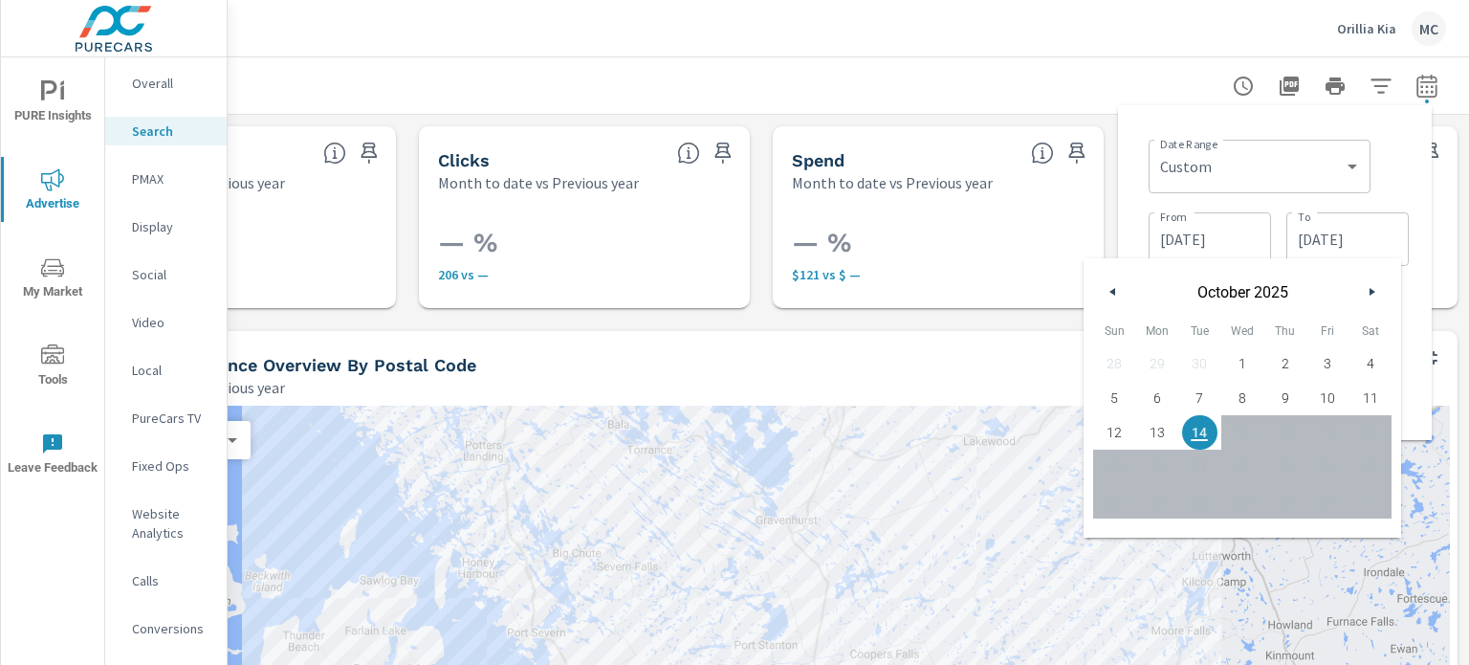
click at [1118, 284] on button "button" at bounding box center [1112, 291] width 23 height 23
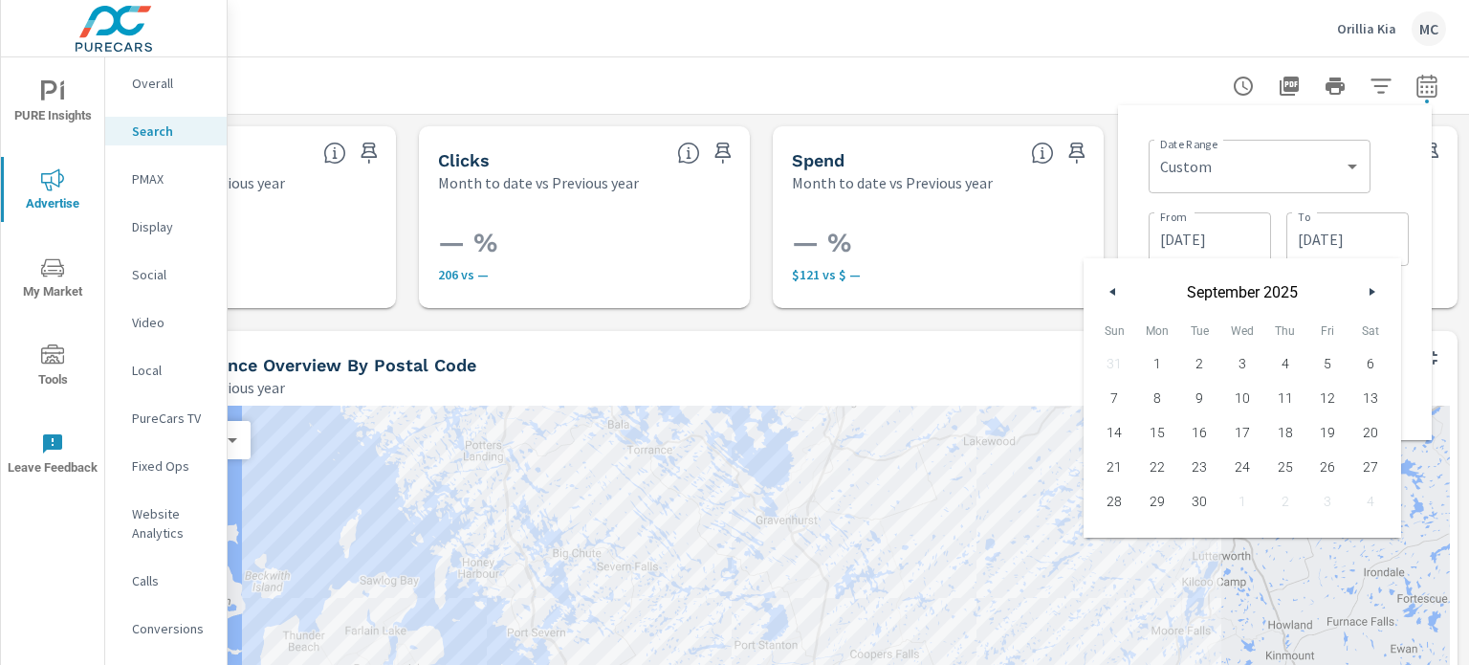
click at [1118, 284] on button "button" at bounding box center [1112, 291] width 23 height 23
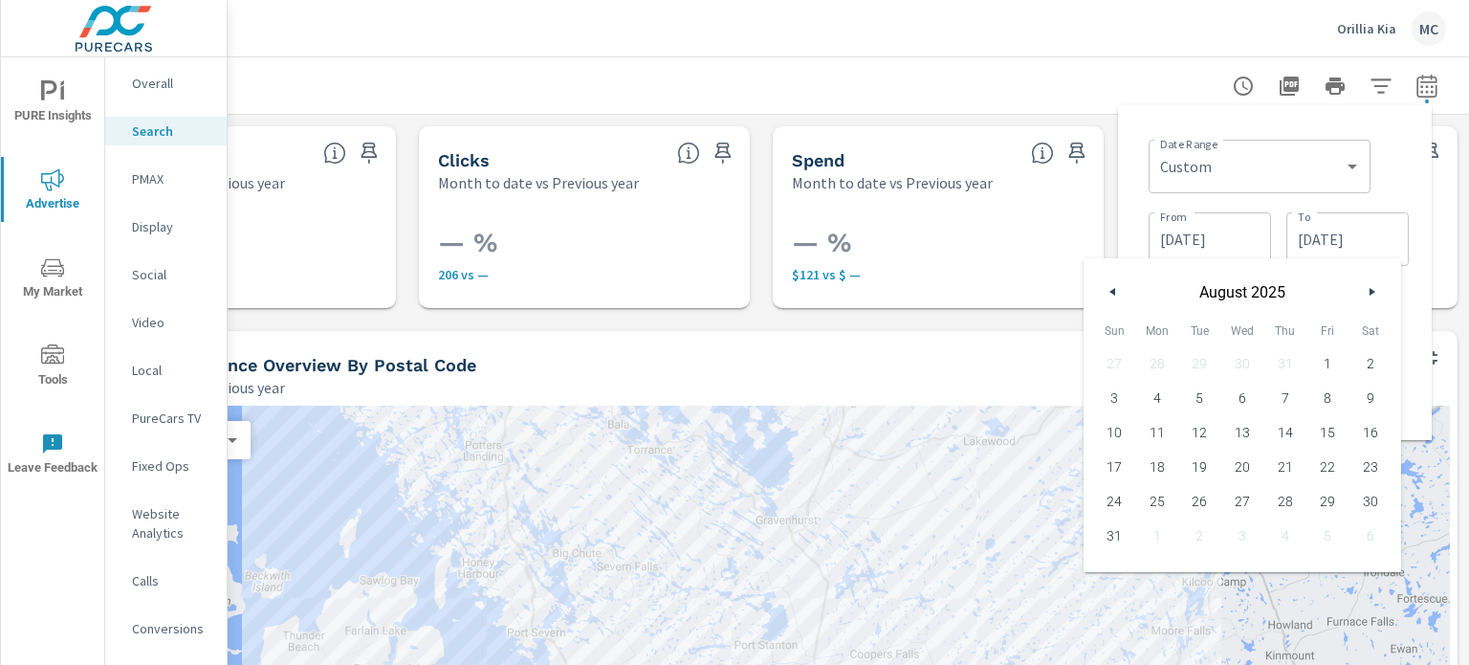
click at [1118, 284] on button "button" at bounding box center [1112, 291] width 23 height 23
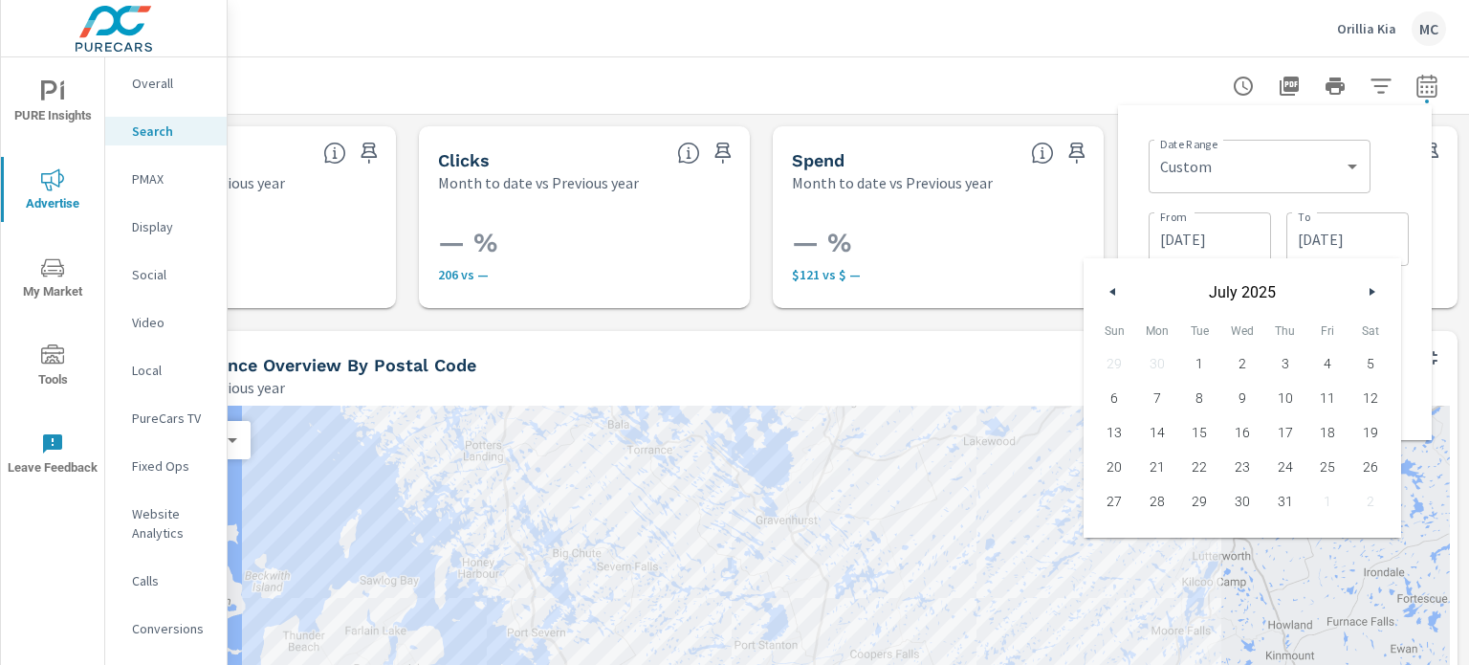
click at [1118, 284] on button "button" at bounding box center [1112, 291] width 23 height 23
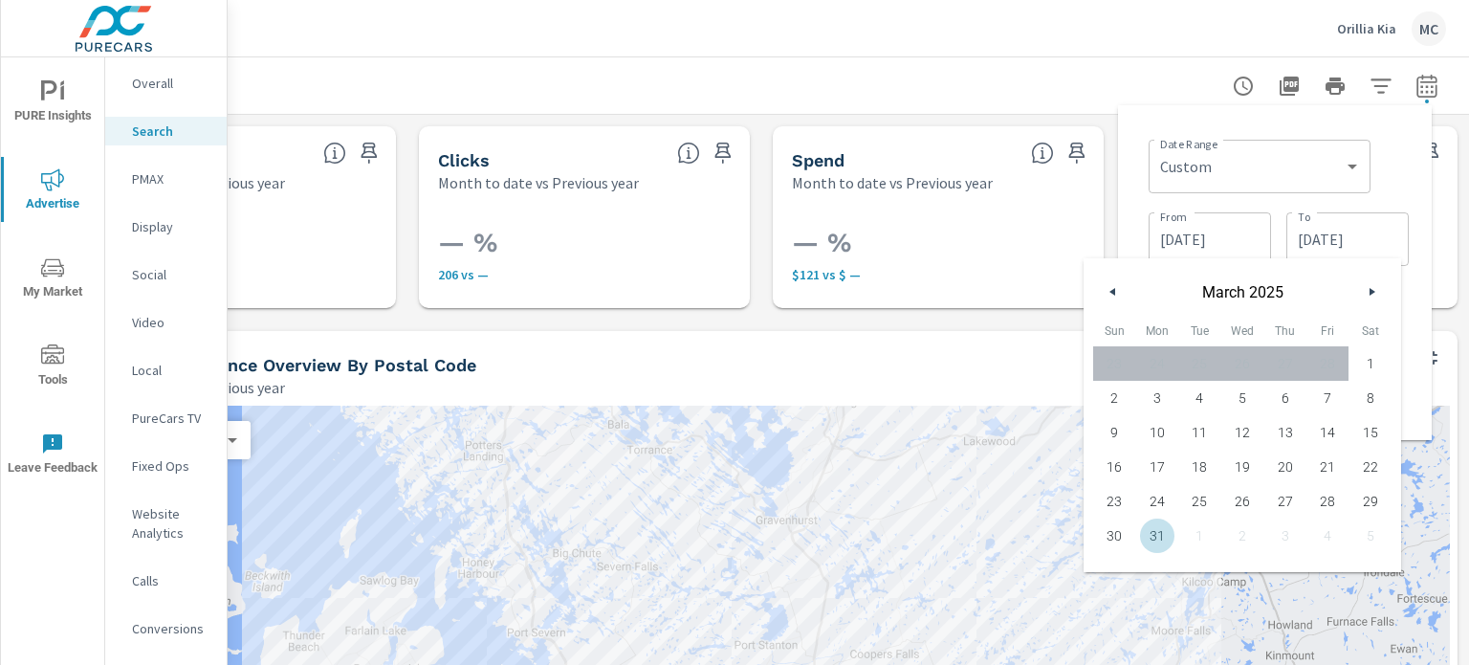
click at [1152, 542] on span "31" at bounding box center [1157, 535] width 43 height 25
type input "[DATE]"
click at [1036, 332] on div "Search Performance Overview By Postal Code Month to date vs Previous year" at bounding box center [682, 365] width 1235 height 68
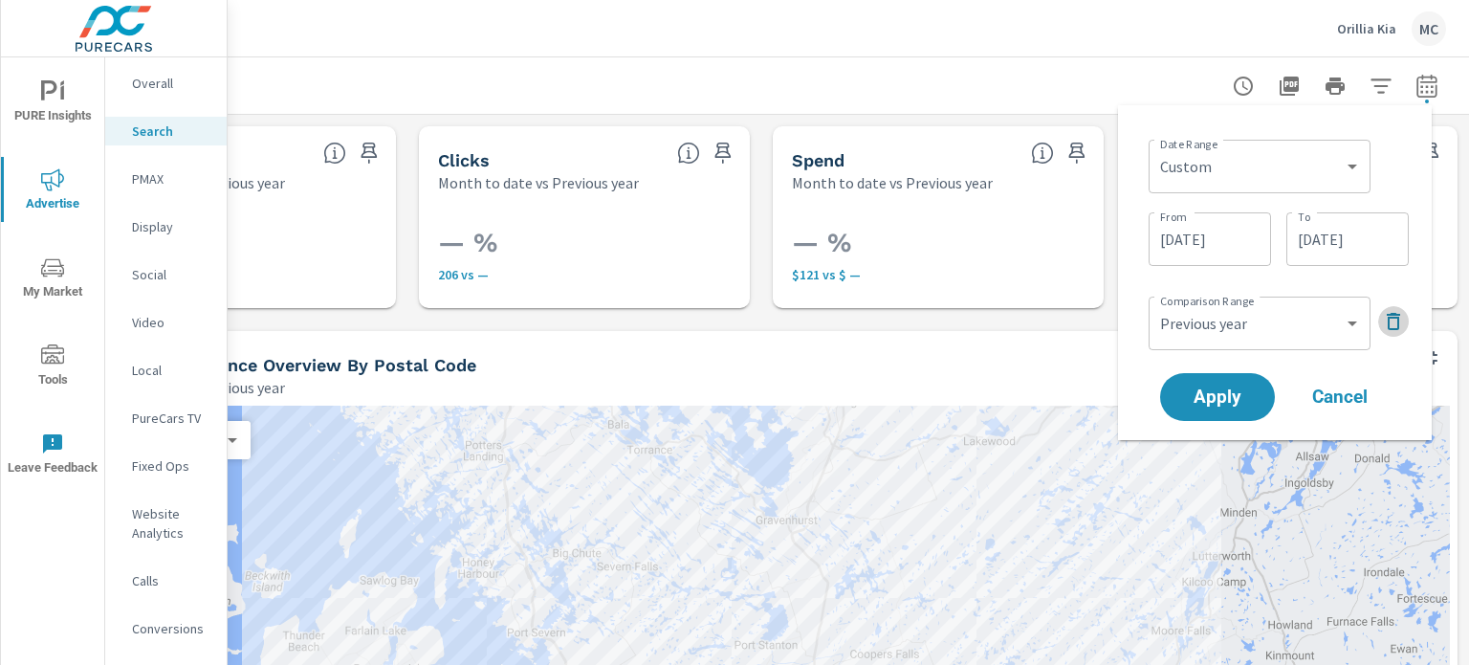
click at [1402, 329] on icon "button" at bounding box center [1393, 321] width 23 height 23
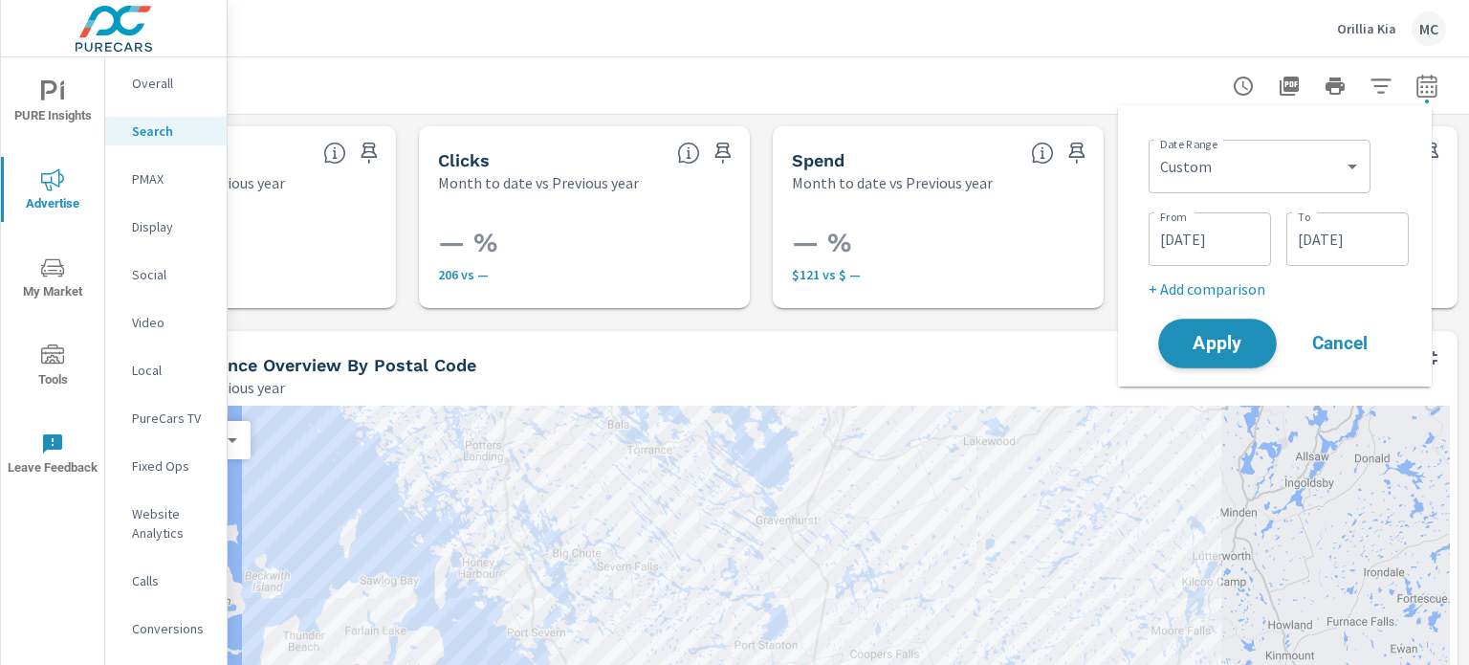
click at [1228, 347] on span "Apply" at bounding box center [1217, 344] width 78 height 18
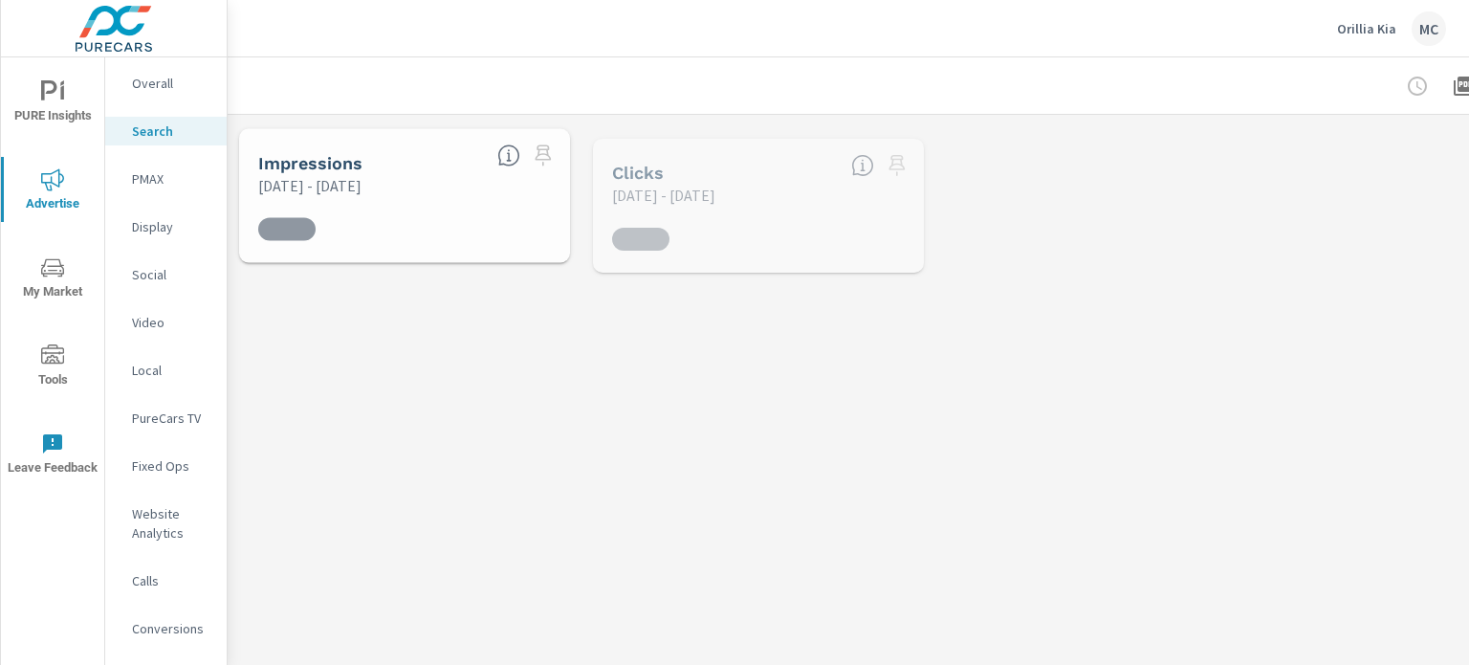
drag, startPoint x: 1458, startPoint y: 129, endPoint x: 1461, endPoint y: 171, distance: 42.2
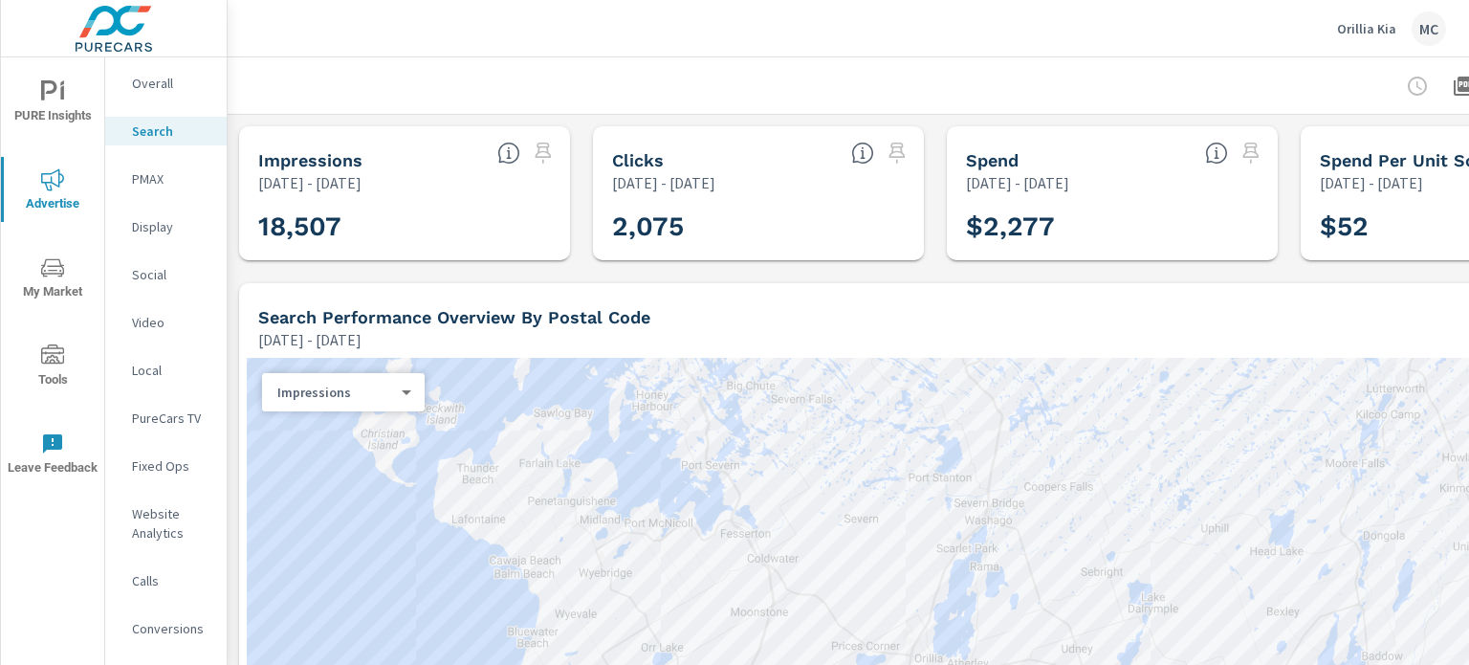
click at [150, 76] on p "Overall" at bounding box center [171, 83] width 79 height 19
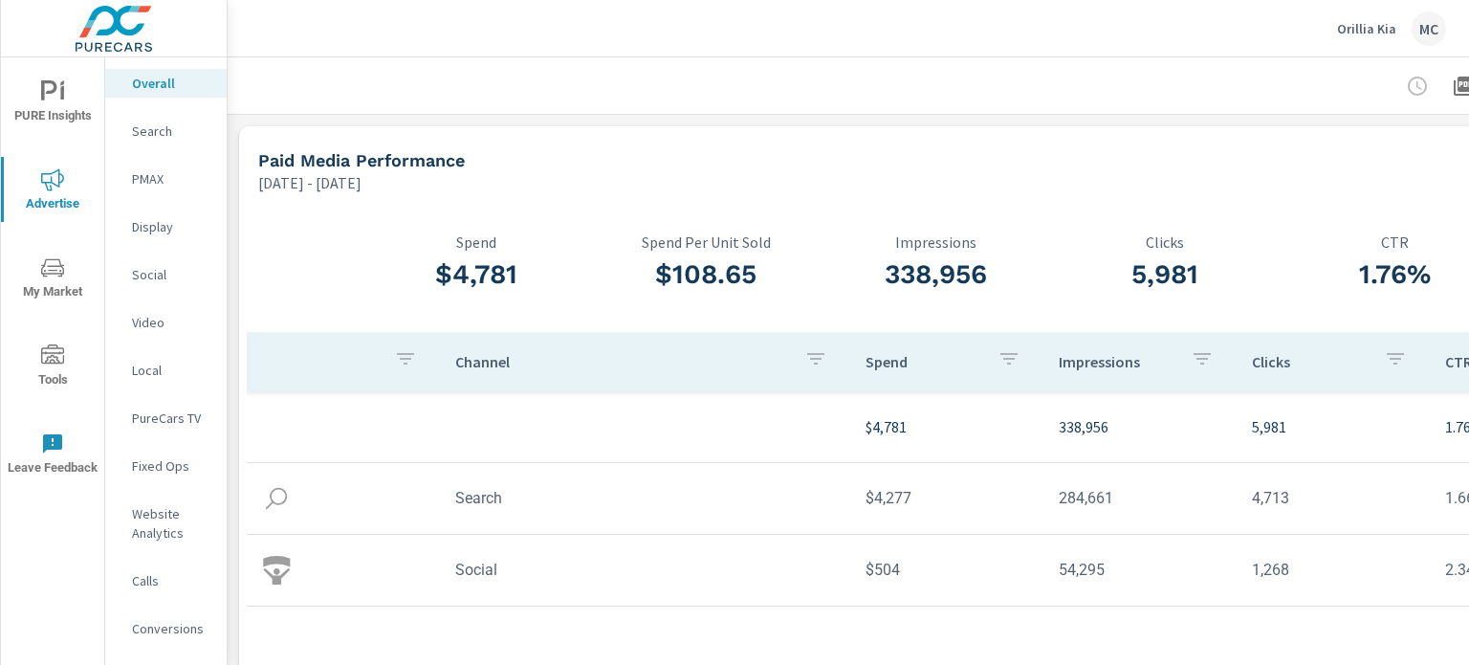
drag, startPoint x: 1468, startPoint y: 166, endPoint x: 1468, endPoint y: 244, distance: 77.4
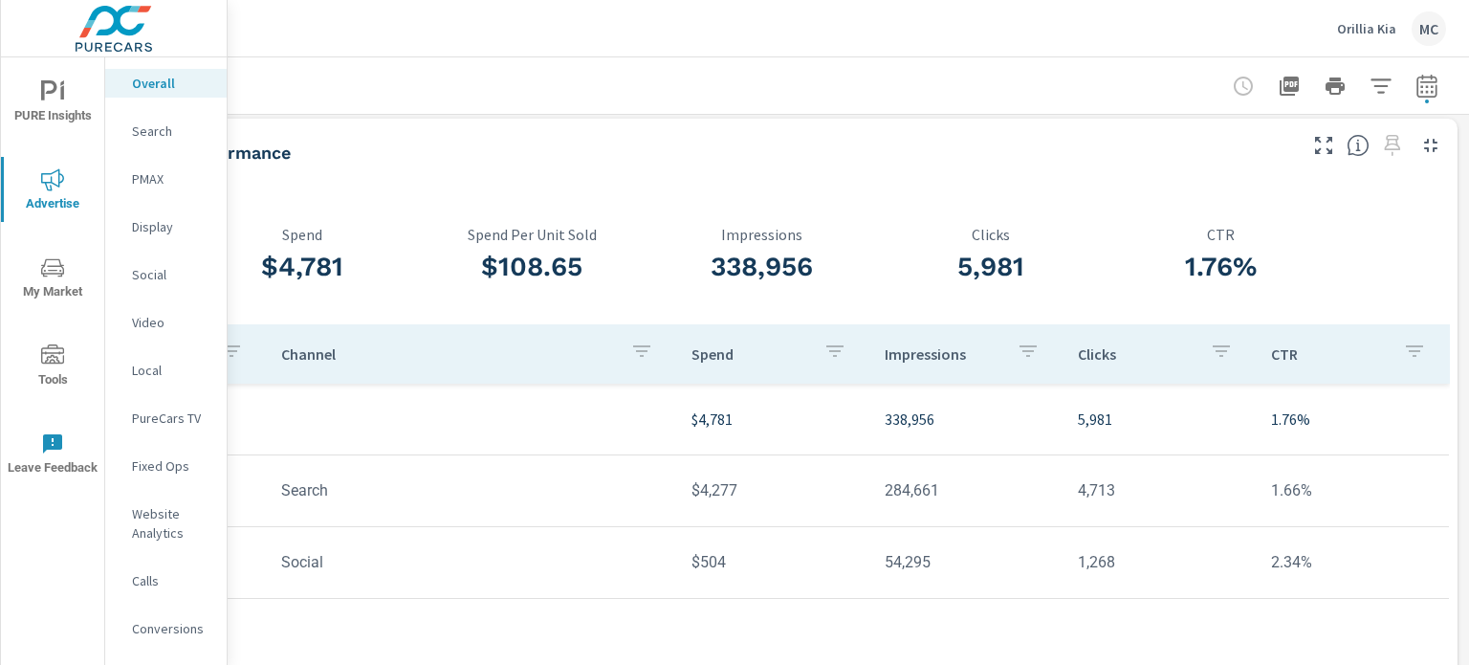
scroll to position [0, 187]
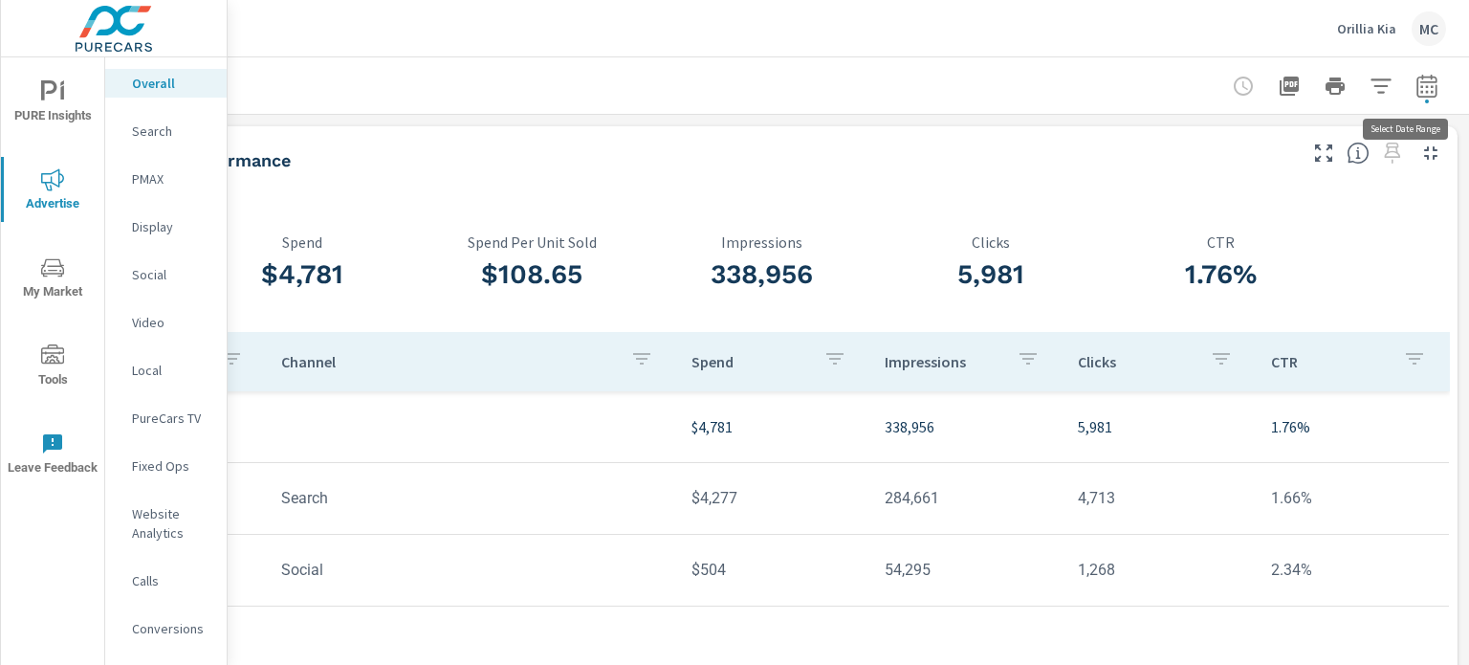
click at [1421, 83] on icon "button" at bounding box center [1426, 86] width 23 height 23
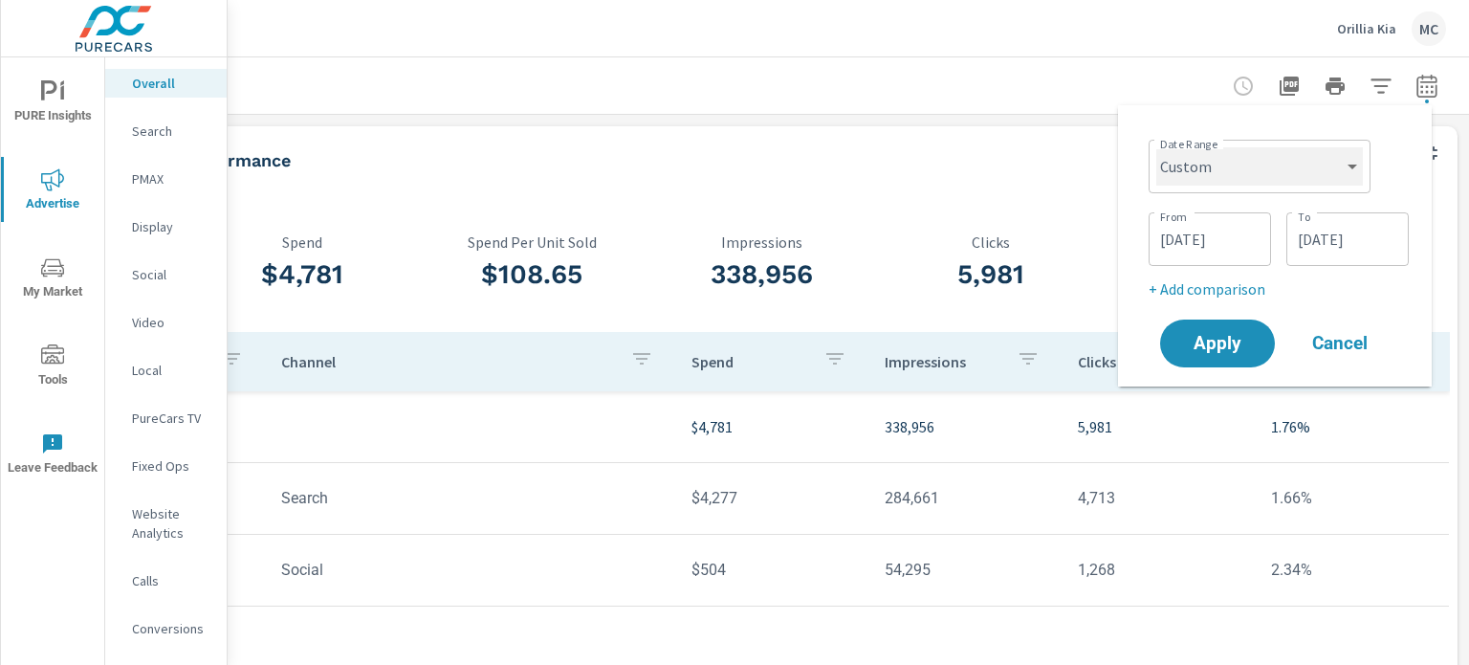
click at [1270, 176] on select "Custom [DATE] Last week Last 7 days Last 14 days Last 30 days Last 45 days Last…" at bounding box center [1259, 166] width 207 height 38
click at [1164, 147] on select "Custom [DATE] Last week Last 7 days Last 14 days Last 30 days Last 45 days Last…" at bounding box center [1259, 166] width 207 height 38
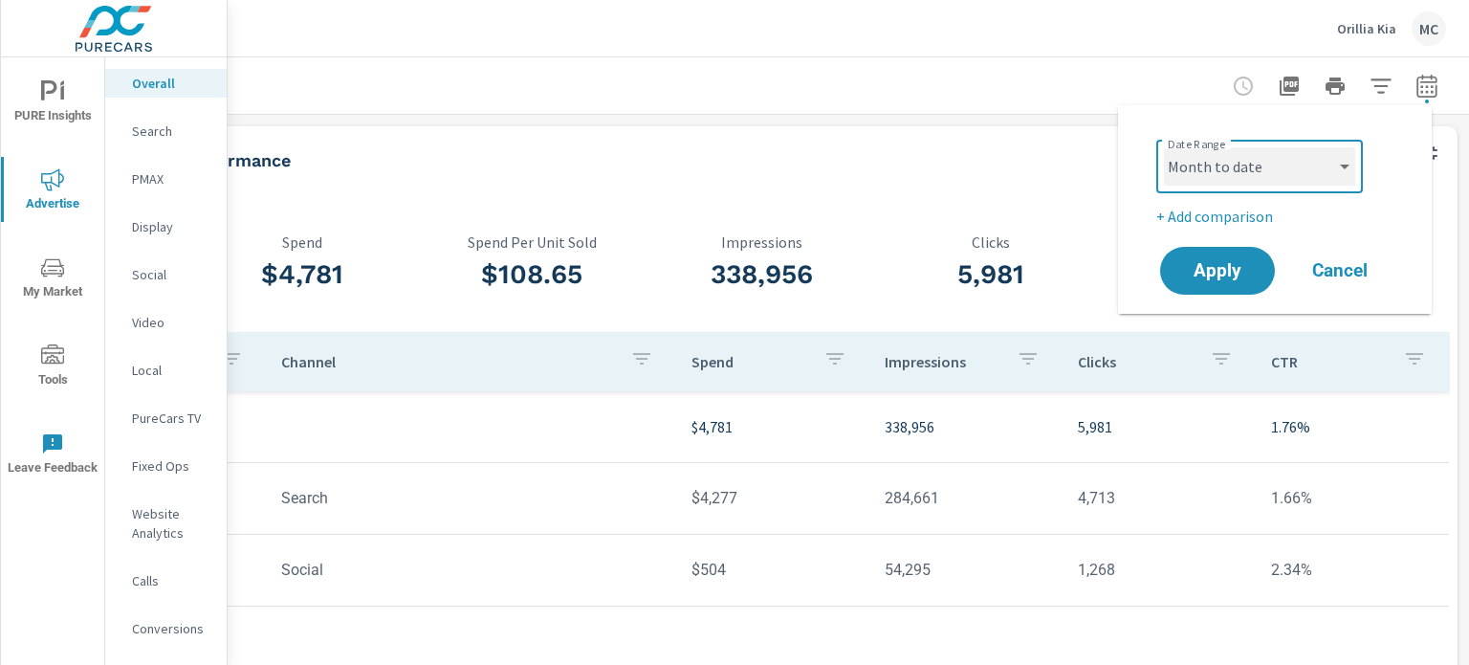
click at [1274, 177] on select "Custom [DATE] Last week Last 7 days Last 14 days Last 30 days Last 45 days Last…" at bounding box center [1259, 166] width 191 height 38
select select "Last month"
click at [1164, 147] on select "Custom [DATE] Last week Last 7 days Last 14 days Last 30 days Last 45 days Last…" at bounding box center [1259, 166] width 191 height 38
click at [1232, 262] on span "Apply" at bounding box center [1217, 271] width 78 height 18
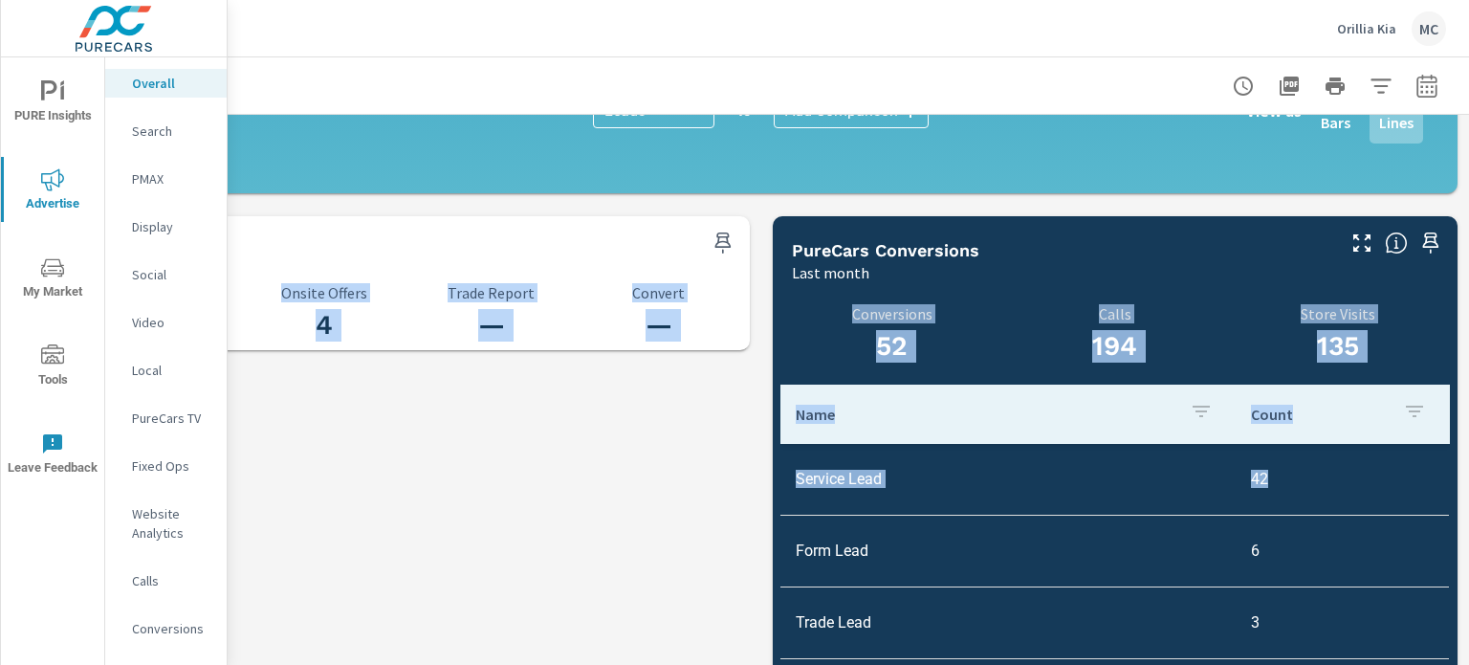
scroll to position [1974, 187]
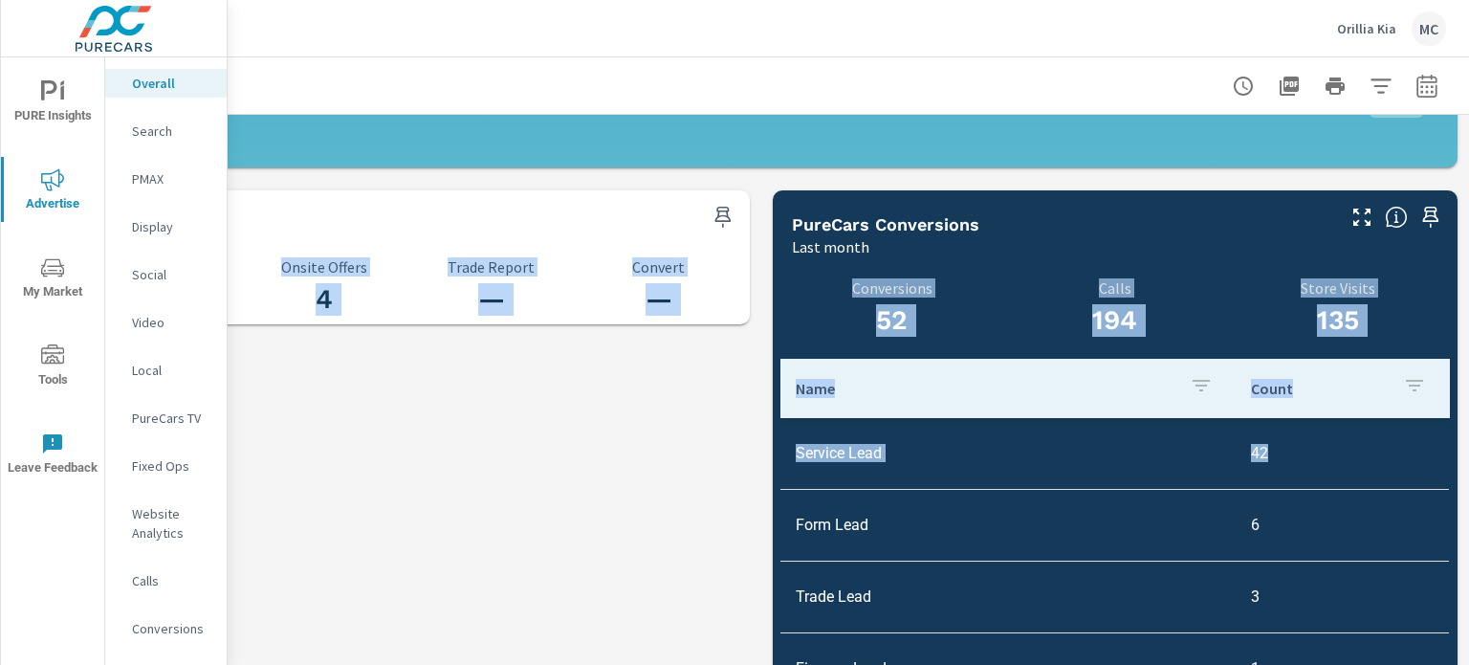
drag, startPoint x: 1468, startPoint y: 166, endPoint x: 1468, endPoint y: 531, distance: 364.3
click at [1468, 531] on div "Overall Performance Orillia Kia Report date range: [DATE] - [DATE] Paid Media P…" at bounding box center [848, 360] width 1241 height 607
click at [997, 386] on p "Name" at bounding box center [985, 388] width 379 height 19
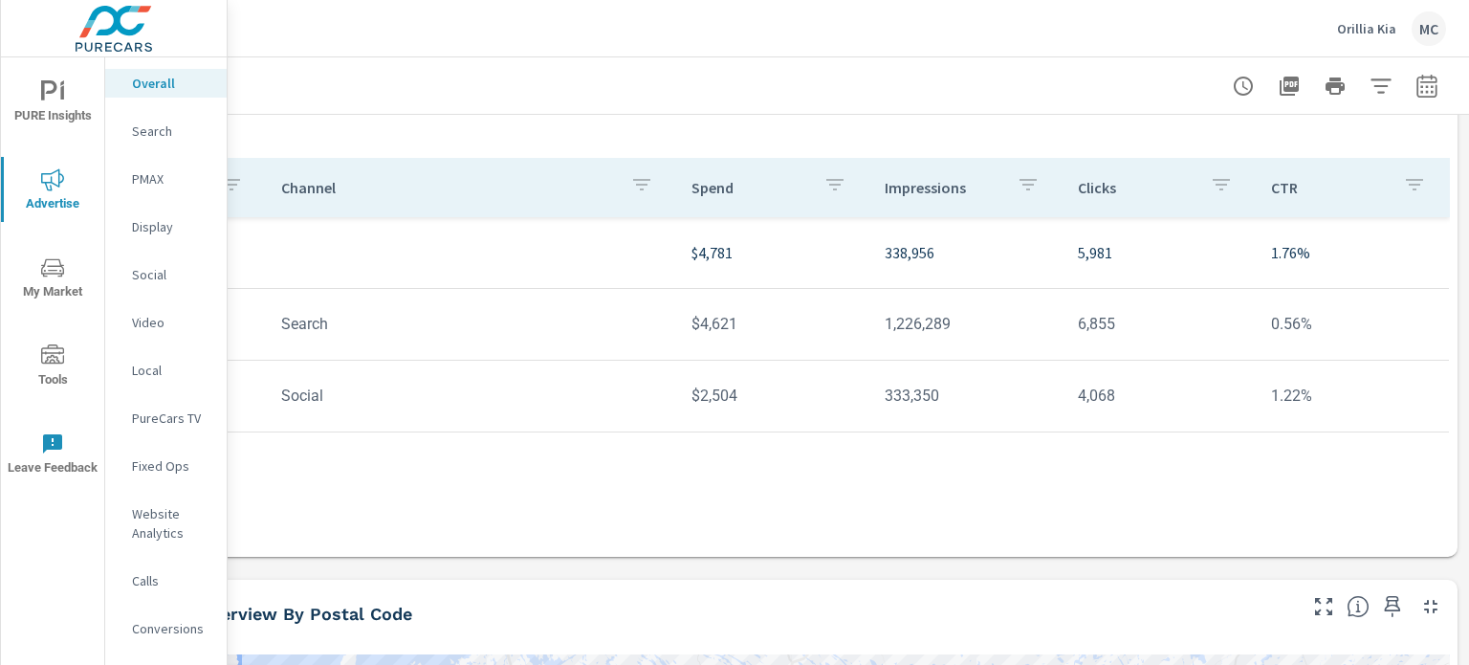
scroll to position [0, 187]
